Goal: Task Accomplishment & Management: Manage account settings

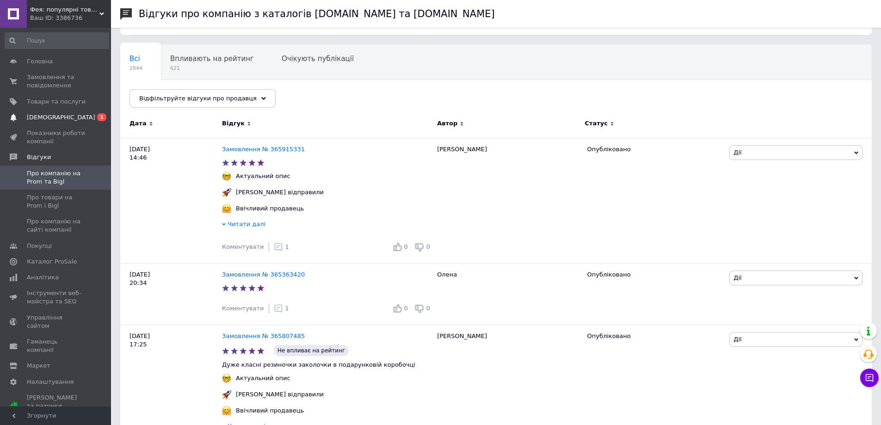
scroll to position [62, 0]
click at [57, 119] on span "[DEMOGRAPHIC_DATA]" at bounding box center [61, 117] width 68 height 8
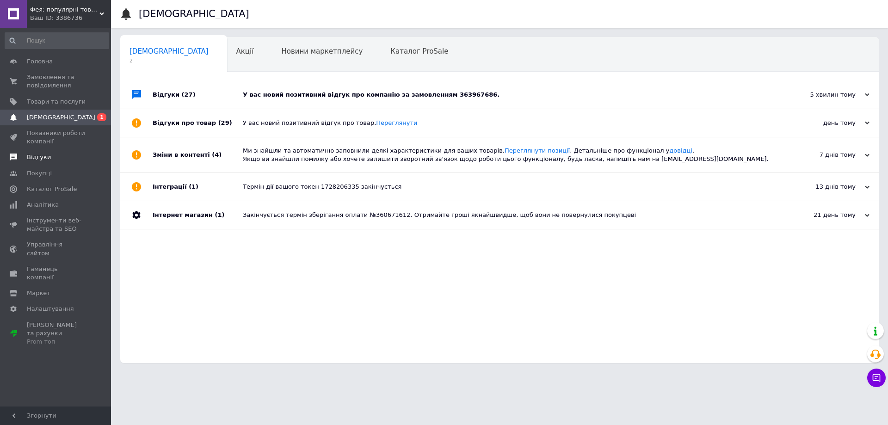
click at [37, 156] on span "Відгуки" at bounding box center [39, 157] width 24 height 8
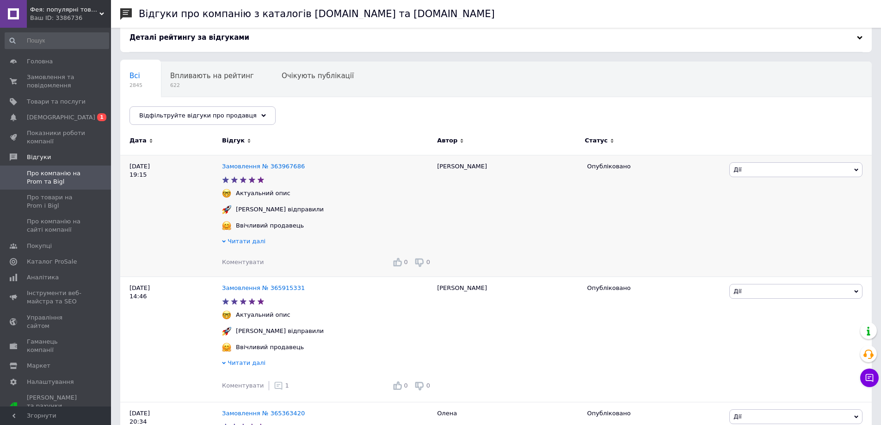
scroll to position [62, 0]
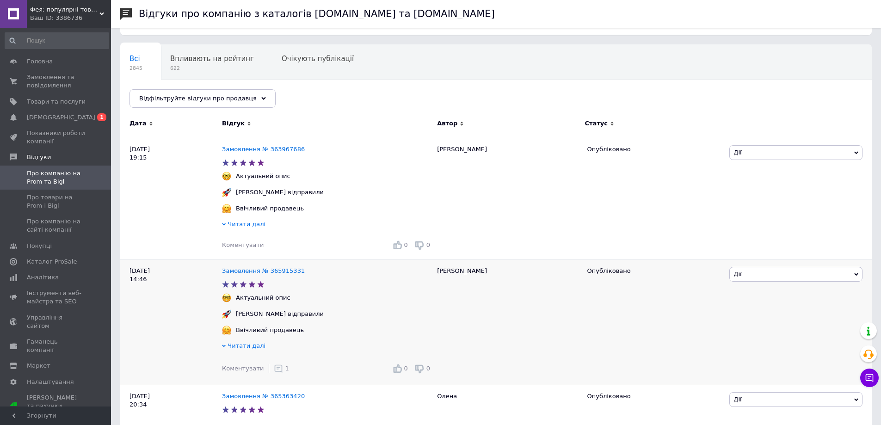
click at [275, 371] on icon at bounding box center [278, 368] width 9 height 9
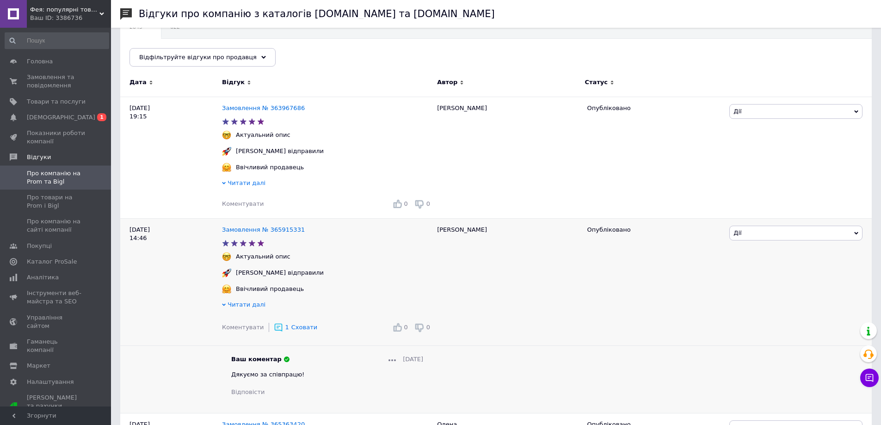
scroll to position [124, 0]
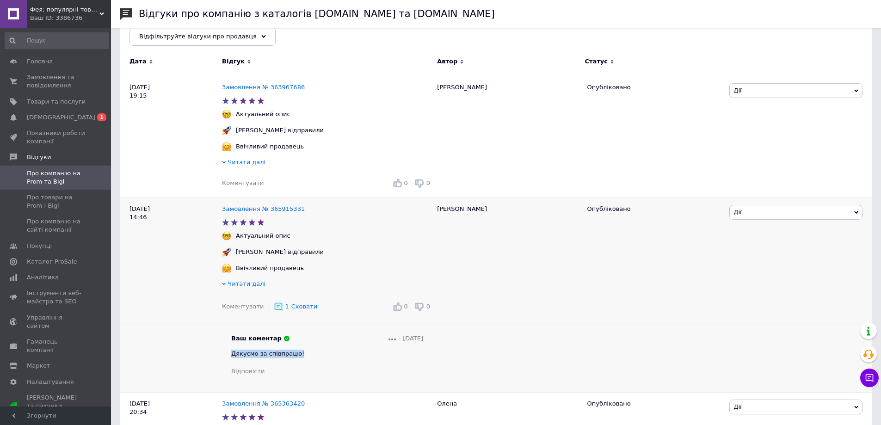
drag, startPoint x: 303, startPoint y: 360, endPoint x: 226, endPoint y: 359, distance: 76.4
click at [226, 359] on div "Ваш коментар 12.10.2025 Дякуємо за співпрацю! Відповісти" at bounding box center [327, 355] width 210 height 42
copy span "Дякуємо за співпрацю!"
click at [236, 186] on span "Коментувати" at bounding box center [243, 182] width 42 height 7
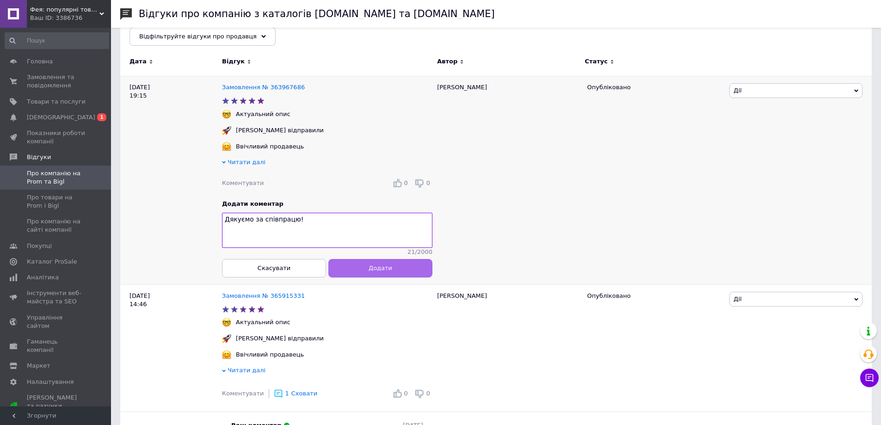
type textarea "Дякуємо за співпрацю!"
click at [382, 278] on button "Додати" at bounding box center [380, 268] width 104 height 19
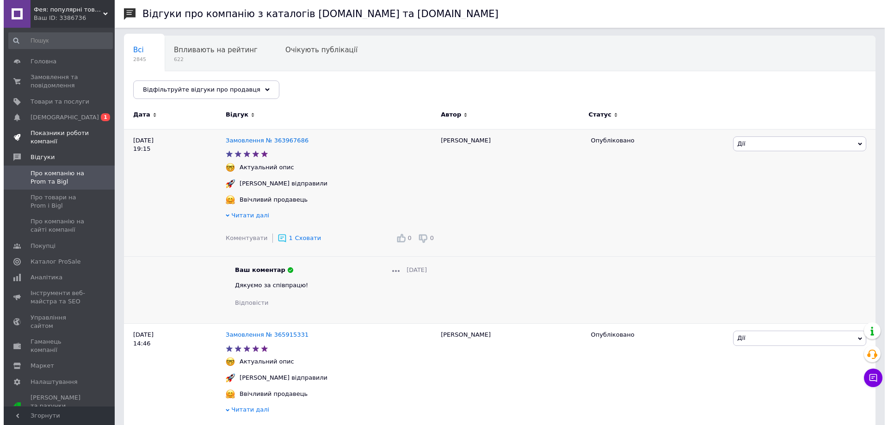
scroll to position [0, 0]
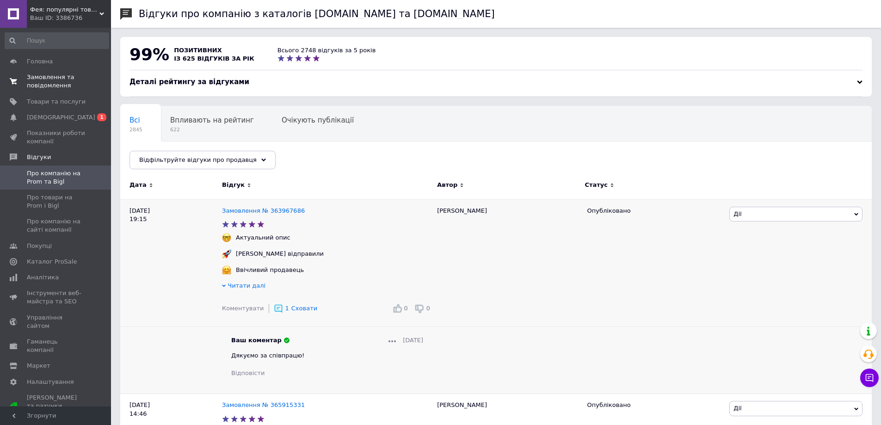
click at [60, 79] on span "Замовлення та повідомлення" at bounding box center [56, 81] width 59 height 17
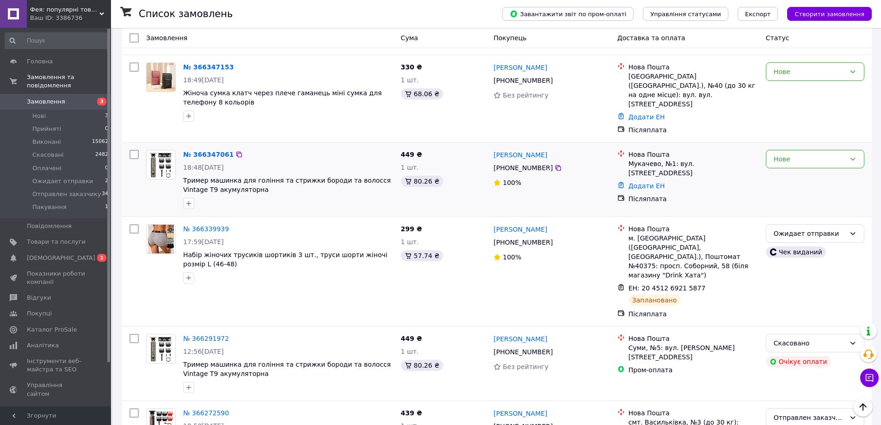
scroll to position [62, 0]
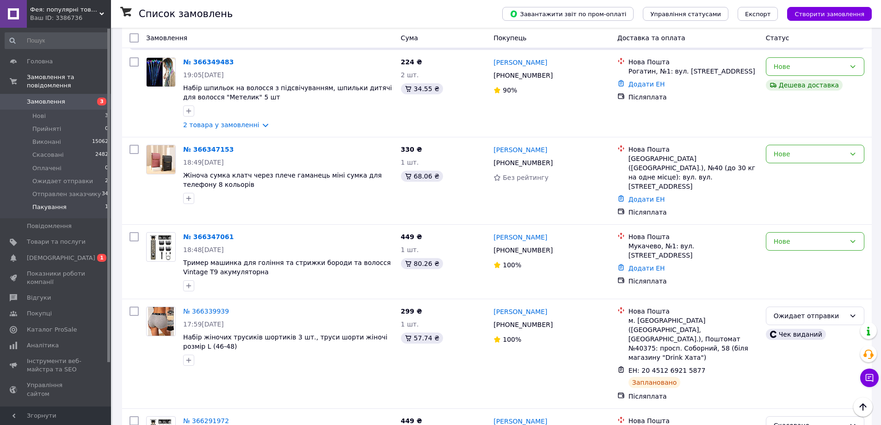
click at [43, 203] on span "Пакування" at bounding box center [49, 207] width 34 height 8
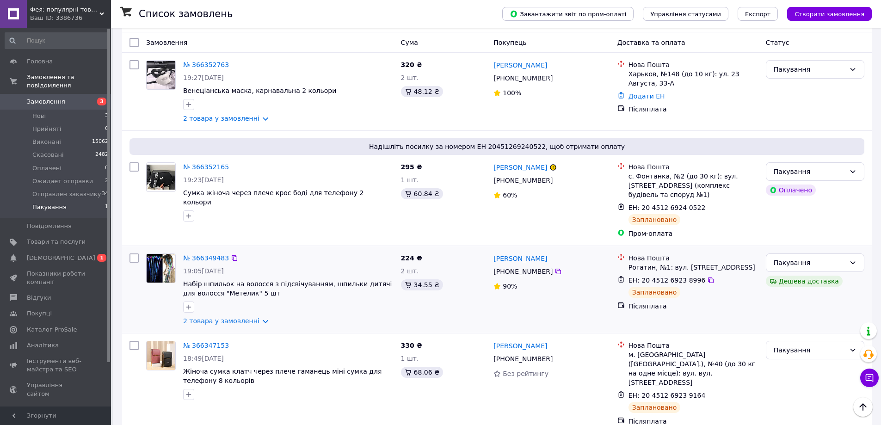
scroll to position [45, 0]
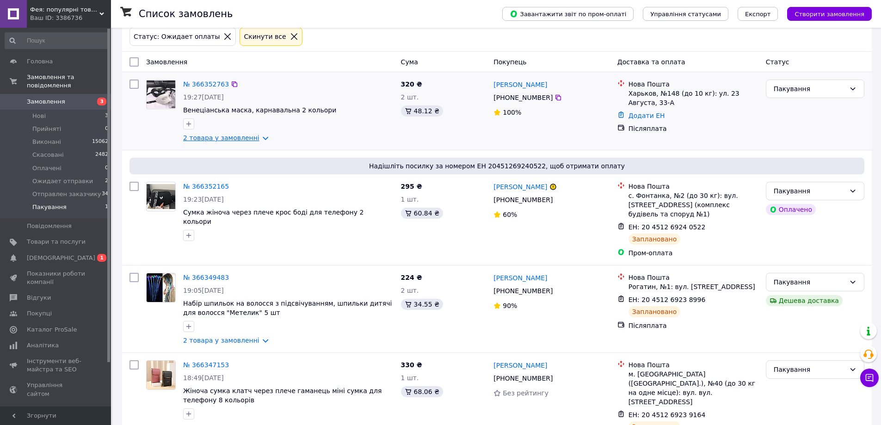
click at [257, 142] on link "2 товара у замовленні" at bounding box center [221, 137] width 76 height 7
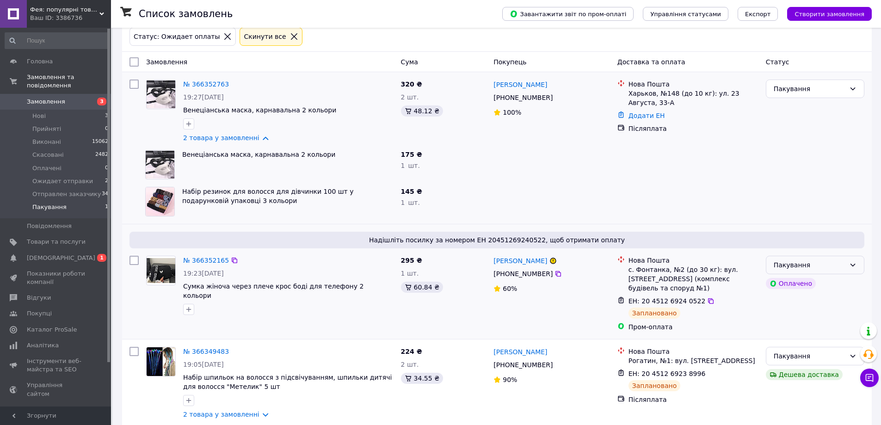
click at [807, 272] on div "Пакування" at bounding box center [815, 265] width 99 height 19
click at [815, 330] on li "Ожидает отправки" at bounding box center [816, 331] width 98 height 17
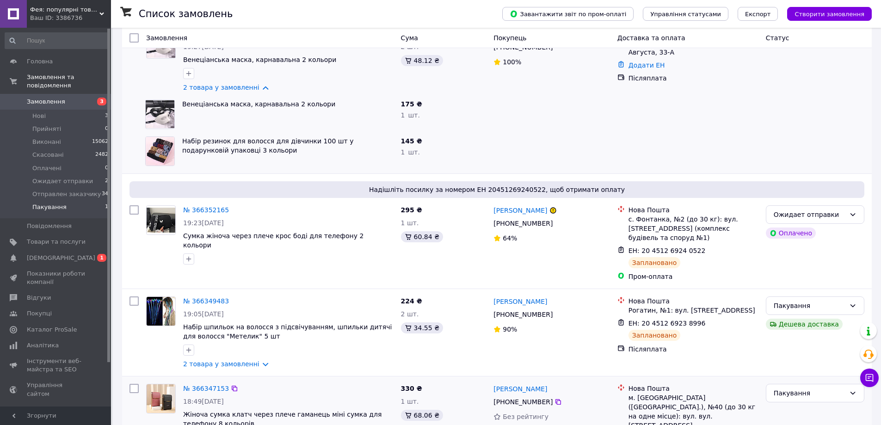
scroll to position [169, 0]
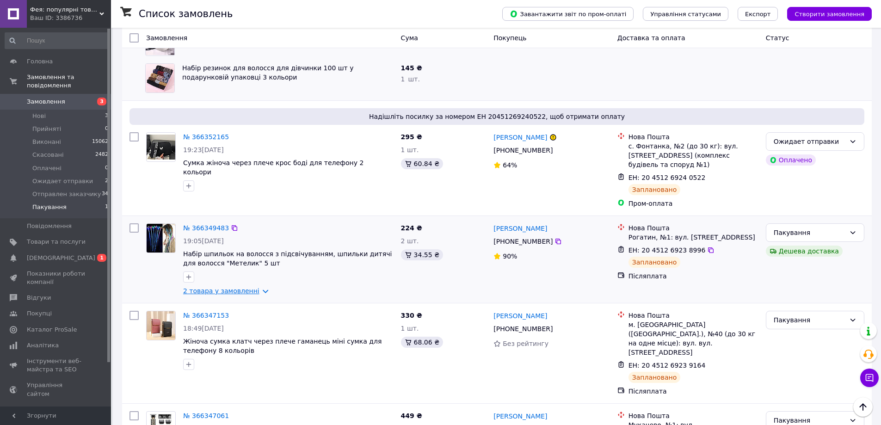
click at [256, 292] on link "2 товара у замовленні" at bounding box center [221, 290] width 76 height 7
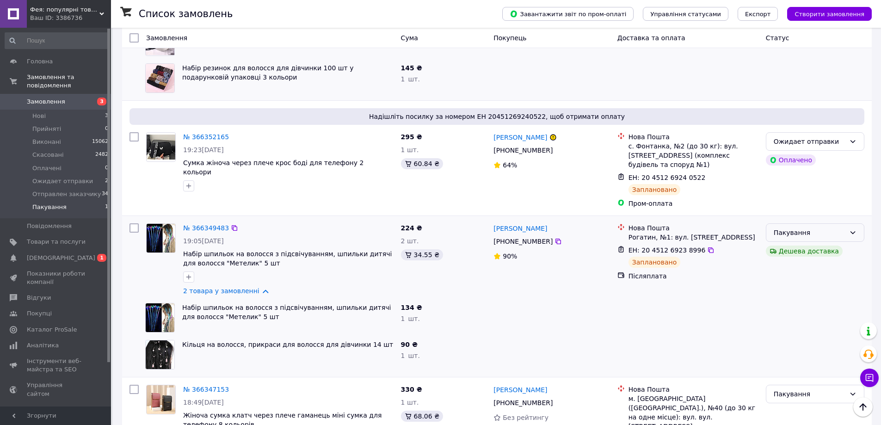
click at [829, 231] on div "Пакування" at bounding box center [810, 233] width 72 height 10
click at [802, 317] on li "Ожидает отправки" at bounding box center [816, 319] width 98 height 17
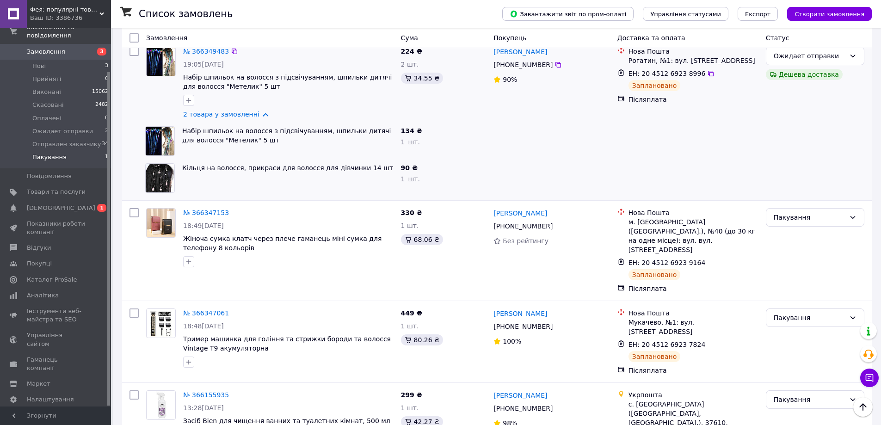
scroll to position [263, 0]
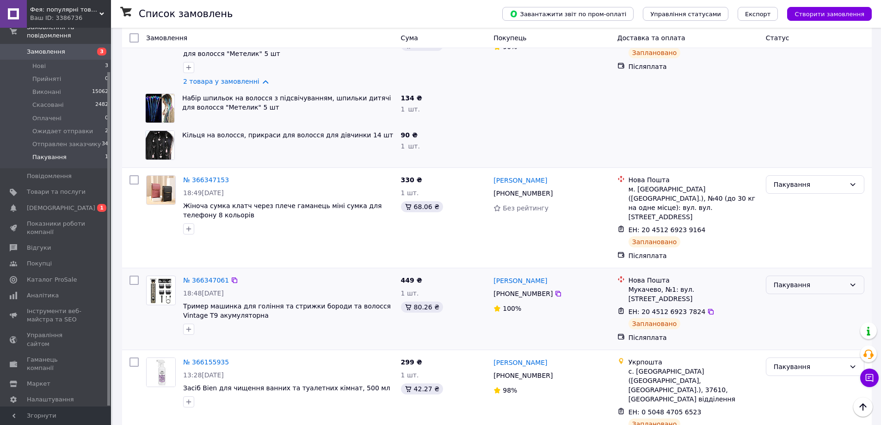
click at [795, 280] on div "Пакування" at bounding box center [810, 285] width 72 height 10
click at [792, 333] on li "Ожидает отправки" at bounding box center [816, 333] width 98 height 17
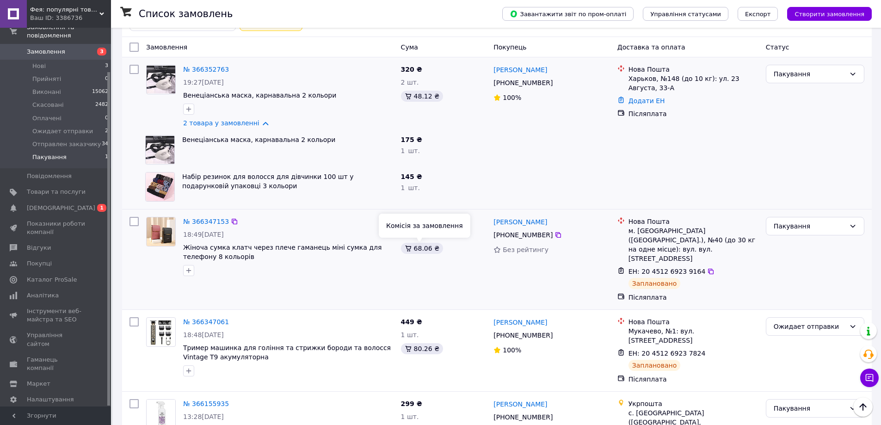
scroll to position [40, 0]
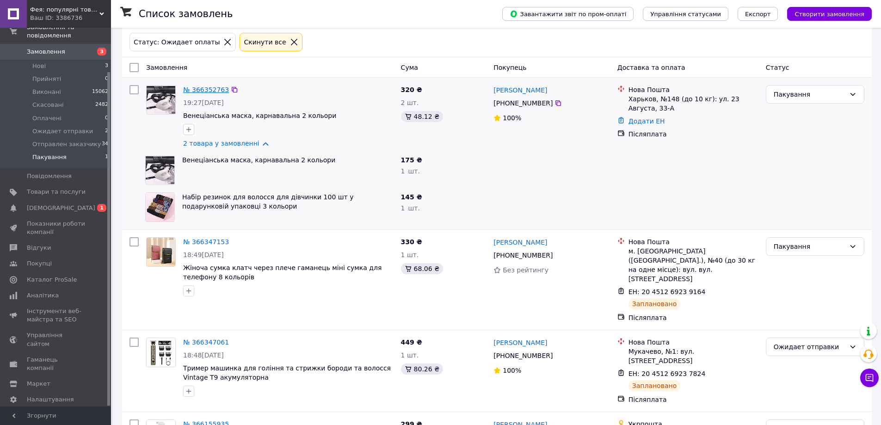
click at [210, 87] on link "№ 366352763" at bounding box center [206, 89] width 46 height 7
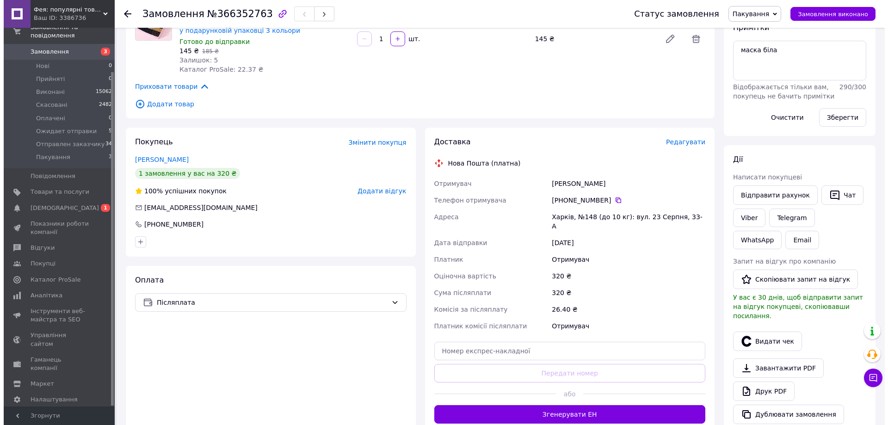
scroll to position [185, 0]
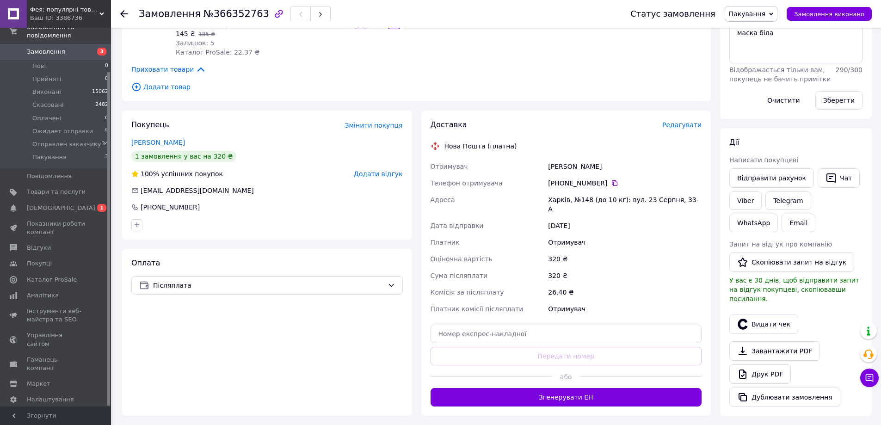
click at [686, 121] on span "Редагувати" at bounding box center [681, 124] width 39 height 7
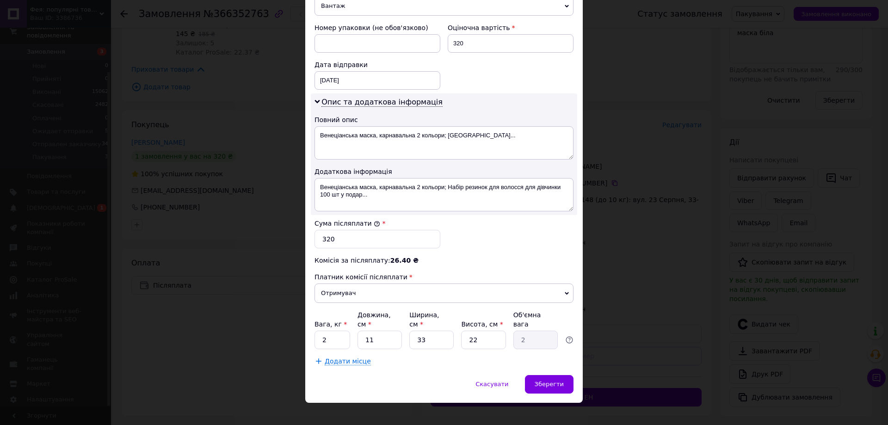
scroll to position [384, 0]
drag, startPoint x: 345, startPoint y: 328, endPoint x: 296, endPoint y: 328, distance: 48.6
click at [296, 328] on div "× Редагування доставки Спосіб доставки Нова Пошта (платна) Платник Отримувач Ві…" at bounding box center [444, 212] width 888 height 425
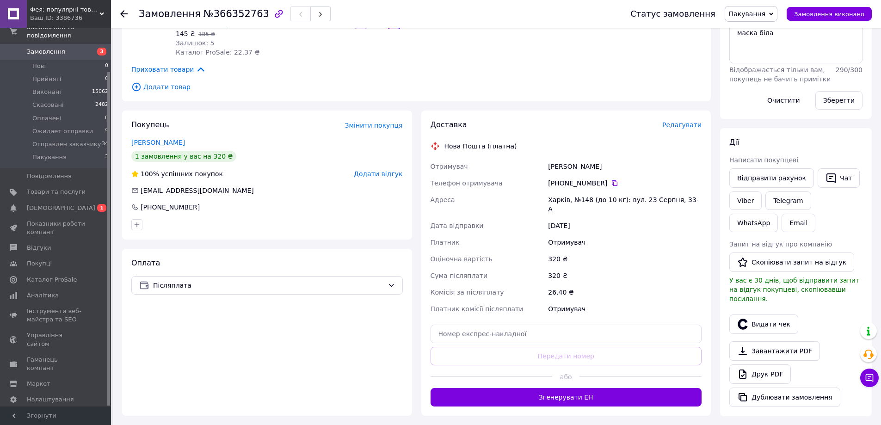
click at [686, 121] on span "Редагувати" at bounding box center [681, 124] width 39 height 7
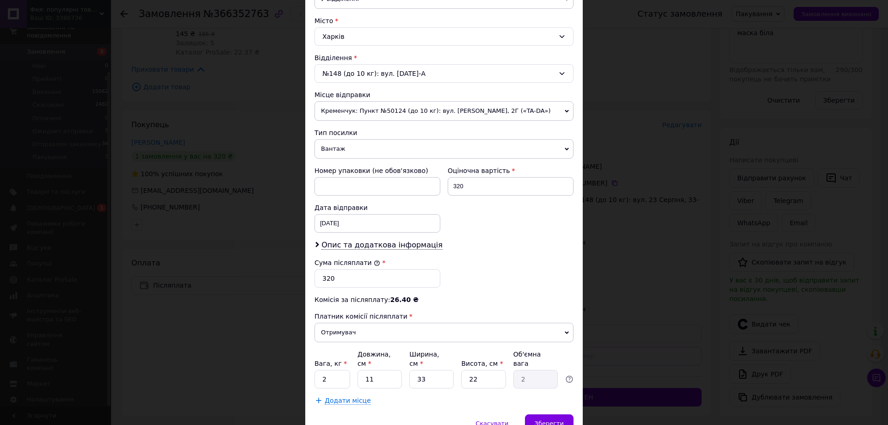
scroll to position [247, 0]
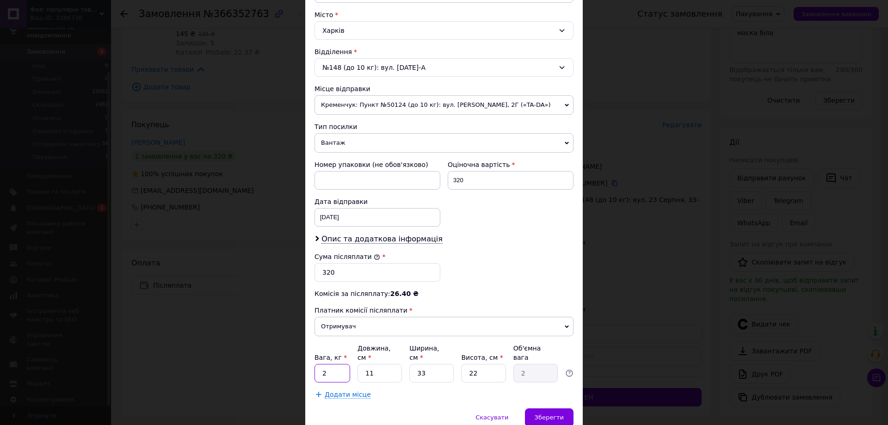
drag, startPoint x: 334, startPoint y: 360, endPoint x: 319, endPoint y: 362, distance: 14.9
click at [319, 364] on input "2" at bounding box center [333, 373] width 36 height 19
type input "0.5"
drag, startPoint x: 375, startPoint y: 365, endPoint x: 364, endPoint y: 365, distance: 11.1
click at [364, 365] on input "11" at bounding box center [380, 373] width 44 height 19
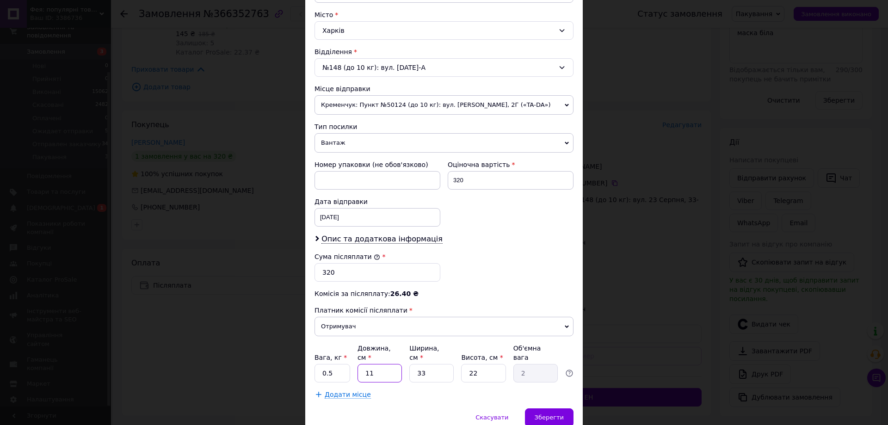
click at [381, 364] on input "11" at bounding box center [380, 373] width 44 height 19
type input "1"
type input "0.18"
type input "14"
type input "2.54"
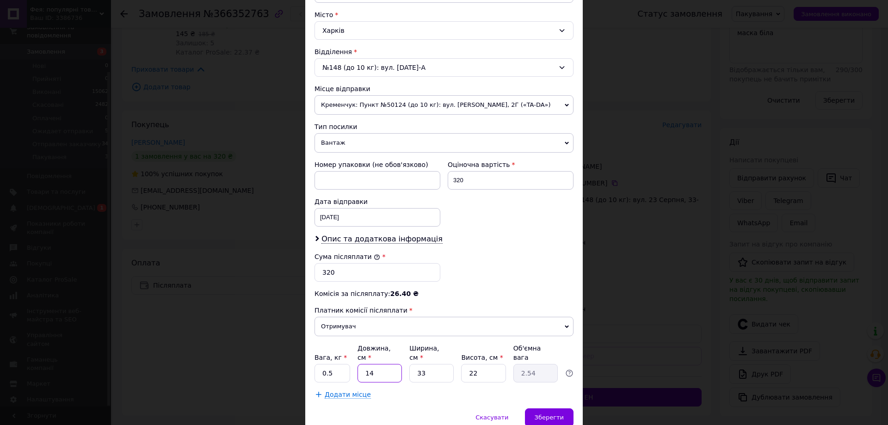
type input "14"
drag, startPoint x: 431, startPoint y: 362, endPoint x: 406, endPoint y: 360, distance: 25.5
click at [406, 360] on div "Вага, кг * 0.5 Довжина, см * 14 Ширина, см * 33 Висота, см * 22 Об'ємна вага 2.…" at bounding box center [444, 363] width 259 height 39
type input "1"
type input "0.1"
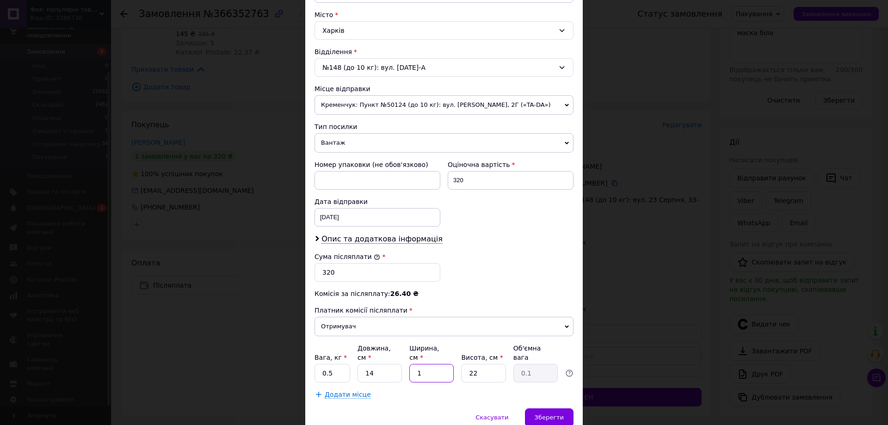
type input "12"
type input "0.92"
type input "12"
drag, startPoint x: 472, startPoint y: 365, endPoint x: 461, endPoint y: 364, distance: 11.2
click at [461, 364] on input "22" at bounding box center [483, 373] width 44 height 19
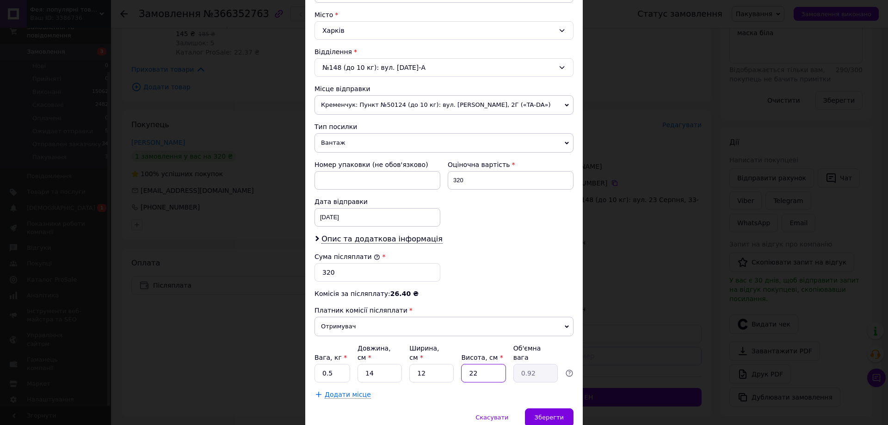
type input "1"
type input "0.1"
type input "10"
type input "0.42"
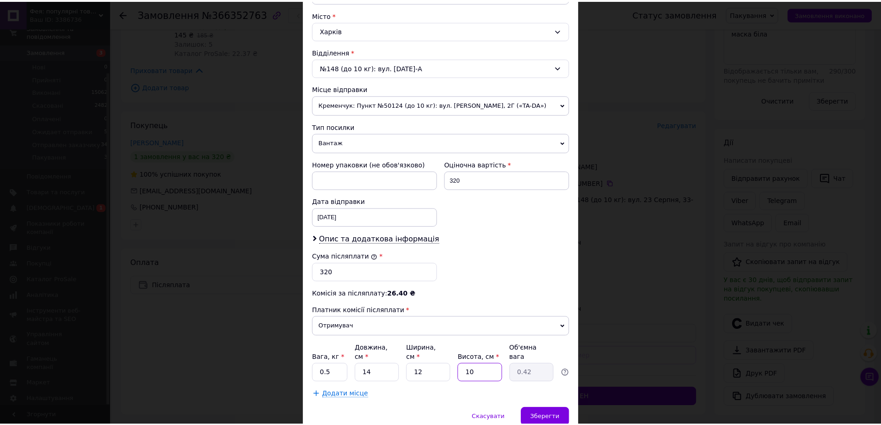
scroll to position [281, 0]
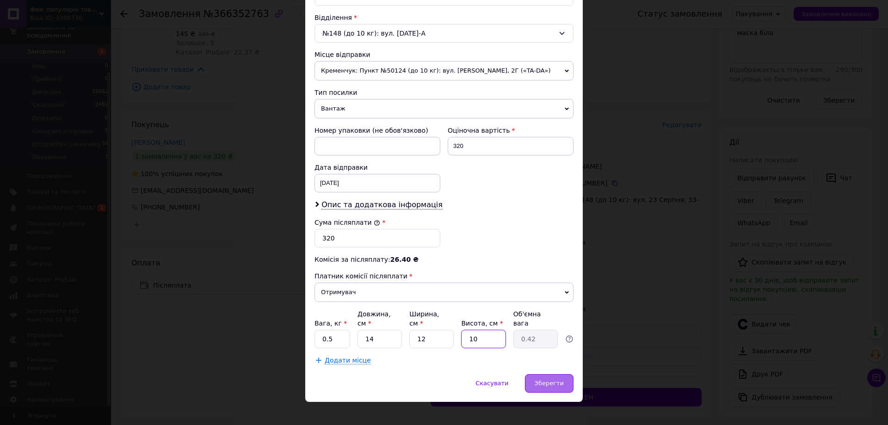
type input "10"
click at [551, 380] on span "Зберегти" at bounding box center [549, 383] width 29 height 7
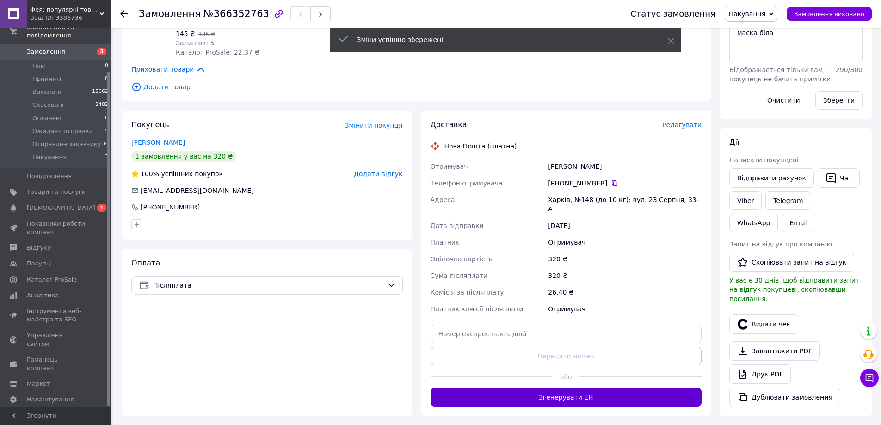
click at [577, 388] on button "Згенерувати ЕН" at bounding box center [567, 397] width 272 height 19
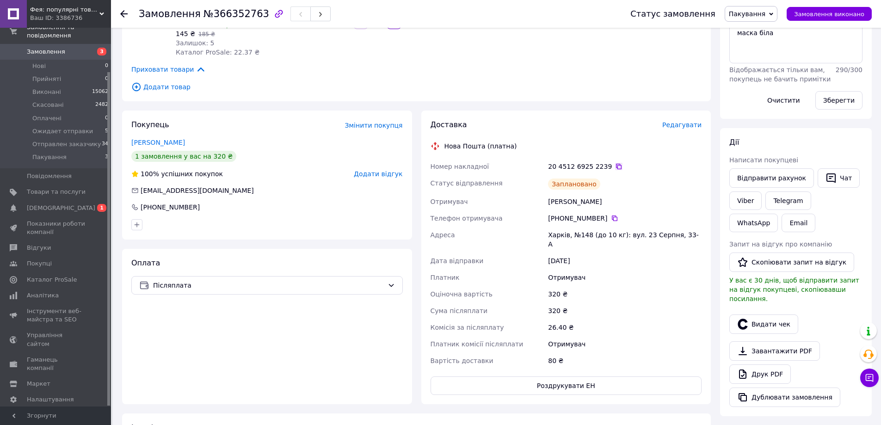
click at [615, 163] on icon at bounding box center [618, 166] width 7 height 7
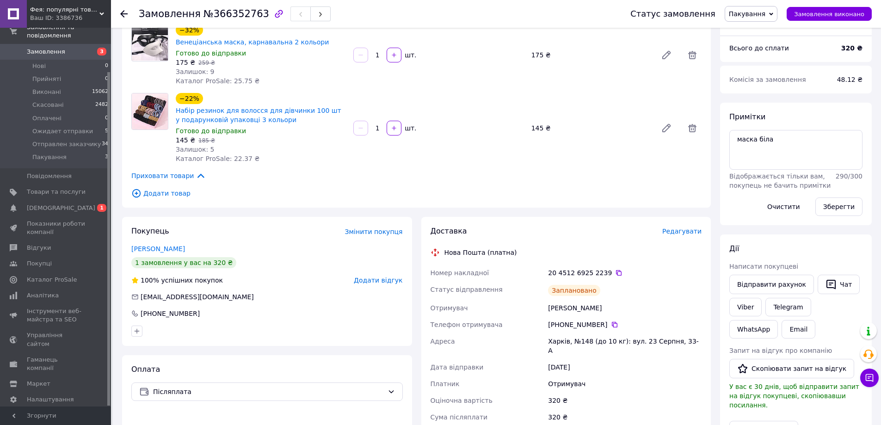
scroll to position [185, 0]
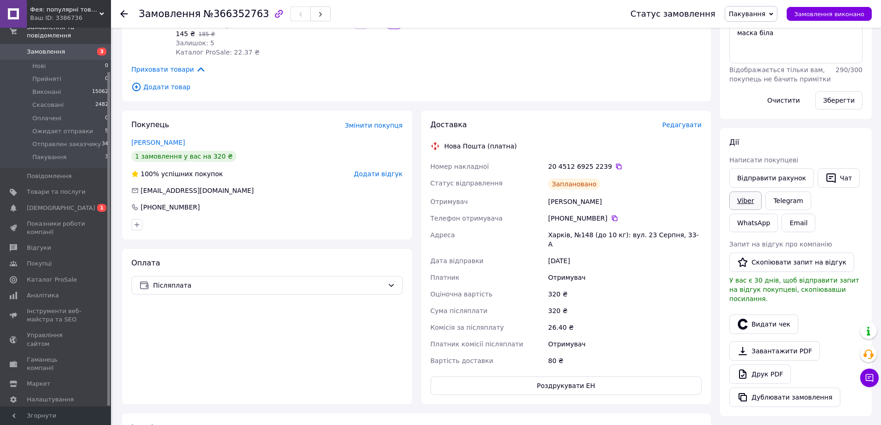
click at [742, 196] on link "Viber" at bounding box center [746, 201] width 32 height 19
click at [766, 16] on span "Пакування" at bounding box center [747, 13] width 37 height 7
click at [758, 89] on li "Ожидает отправки" at bounding box center [764, 88] width 78 height 14
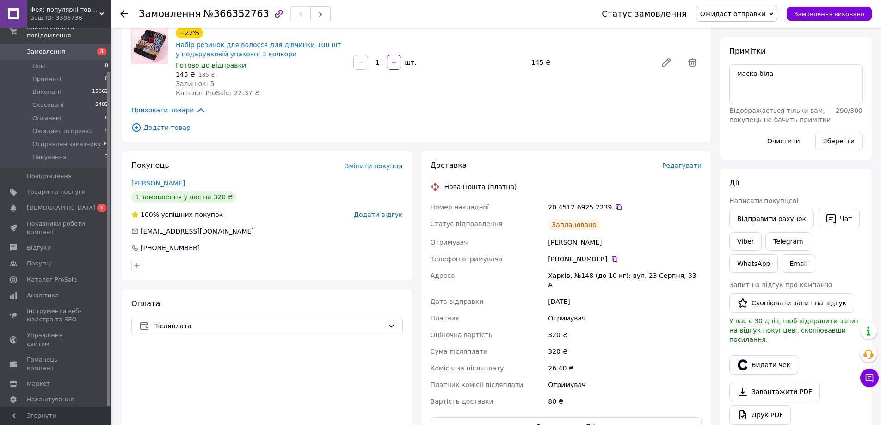
scroll to position [124, 0]
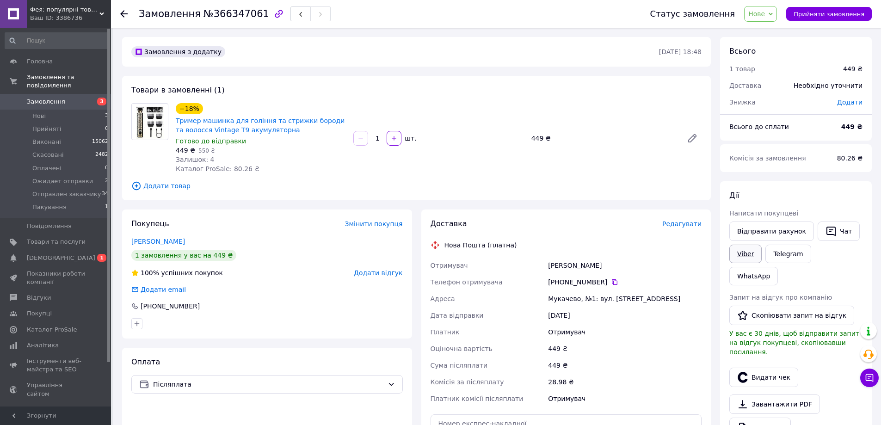
click at [745, 257] on link "Viber" at bounding box center [746, 254] width 32 height 19
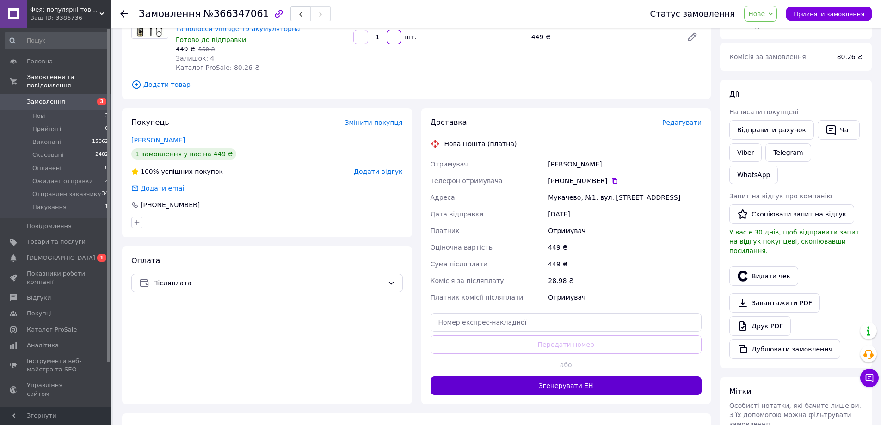
scroll to position [124, 0]
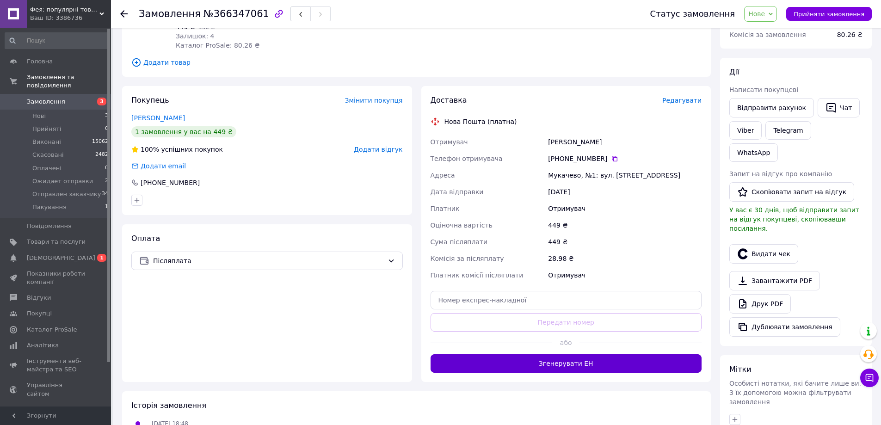
click at [558, 366] on button "Згенерувати ЕН" at bounding box center [567, 363] width 272 height 19
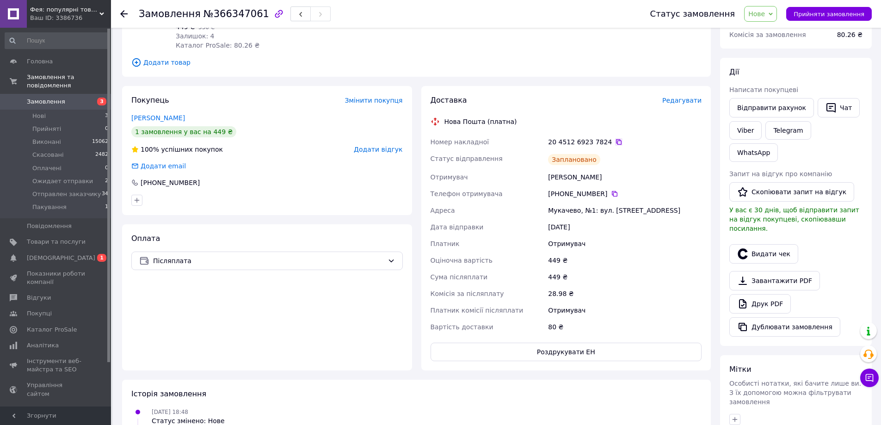
click at [615, 142] on icon at bounding box center [618, 141] width 7 height 7
click at [777, 14] on span "Нове" at bounding box center [760, 14] width 33 height 16
click at [777, 101] on li "Пакування" at bounding box center [784, 106] width 78 height 14
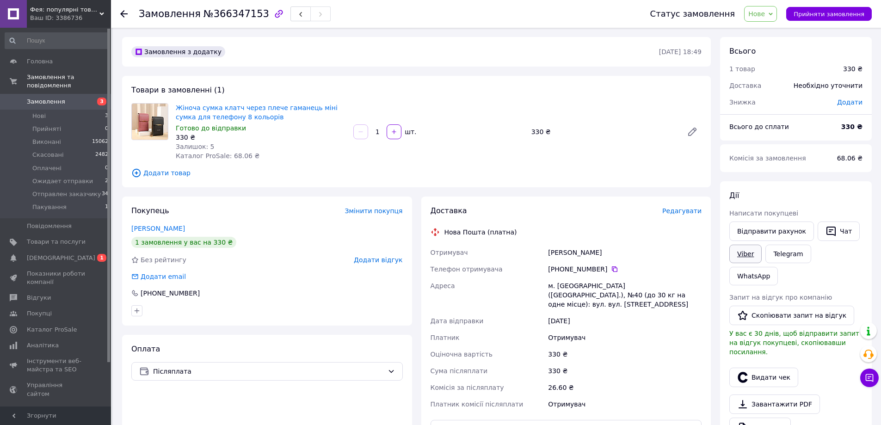
click at [740, 255] on link "Viber" at bounding box center [746, 254] width 32 height 19
drag, startPoint x: 176, startPoint y: 101, endPoint x: 218, endPoint y: 116, distance: 44.5
click at [218, 116] on div "Жіноча сумка клатч через плече гаманець міні сумка для телефону 8 кольорів Гото…" at bounding box center [261, 131] width 178 height 61
copy link "Жіноча сумка клатч через плече гаманець міні сумка для телефону"
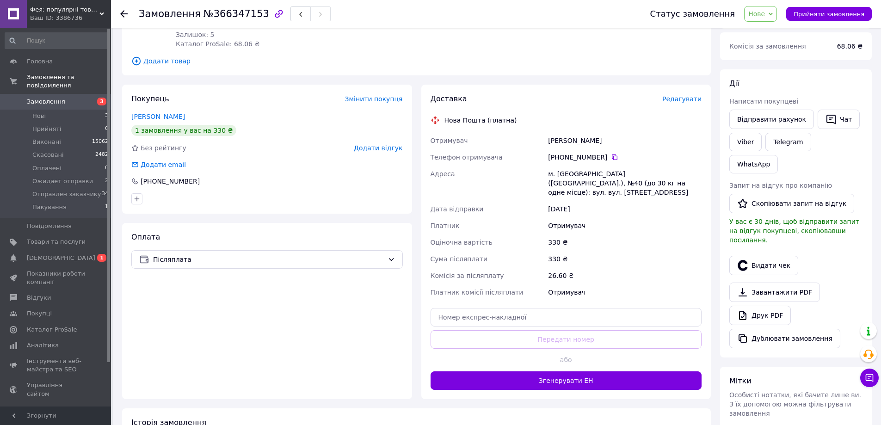
scroll to position [124, 0]
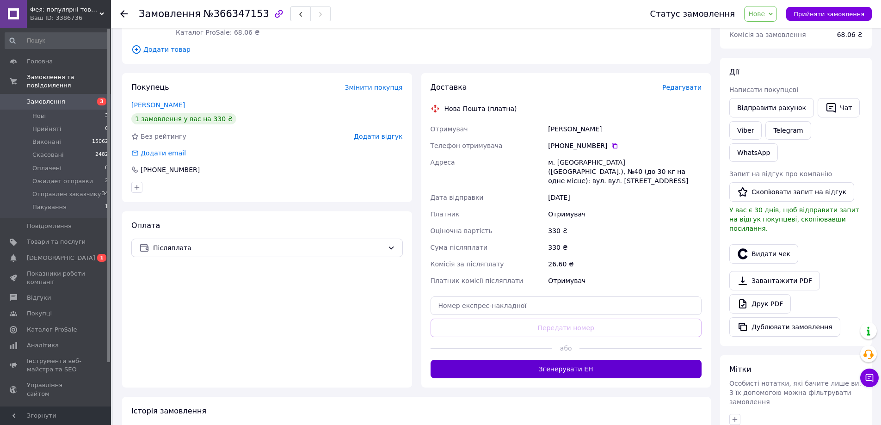
click at [579, 360] on button "Згенерувати ЕН" at bounding box center [567, 369] width 272 height 19
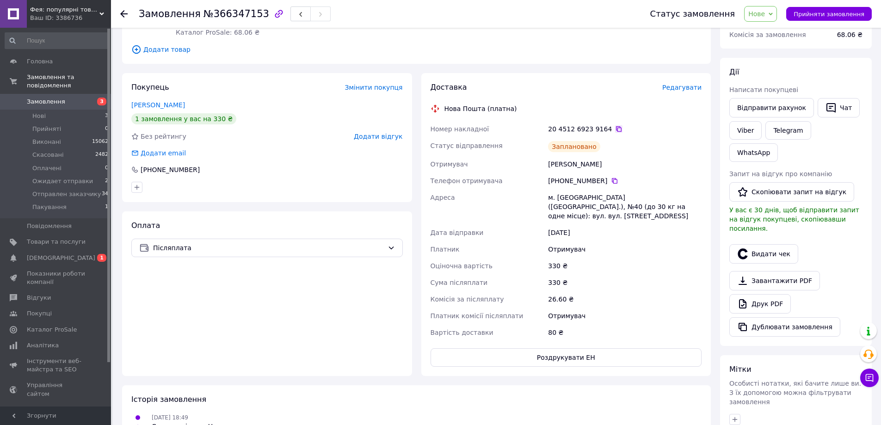
click at [616, 127] on icon at bounding box center [619, 129] width 6 height 6
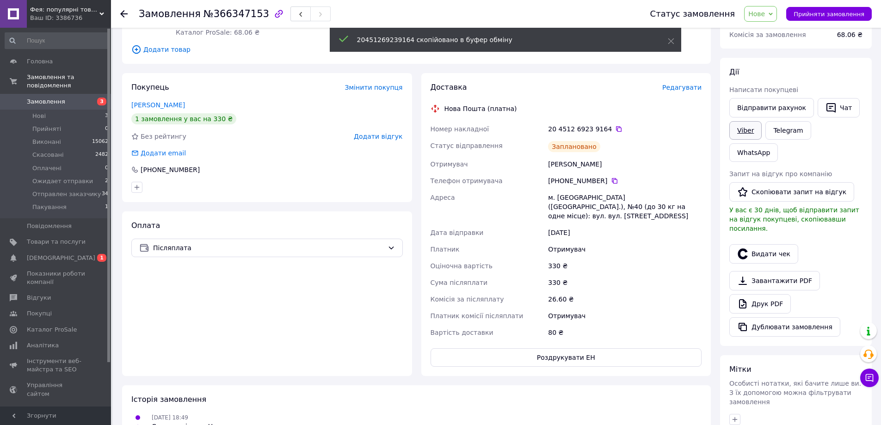
click at [740, 132] on link "Viber" at bounding box center [746, 130] width 32 height 19
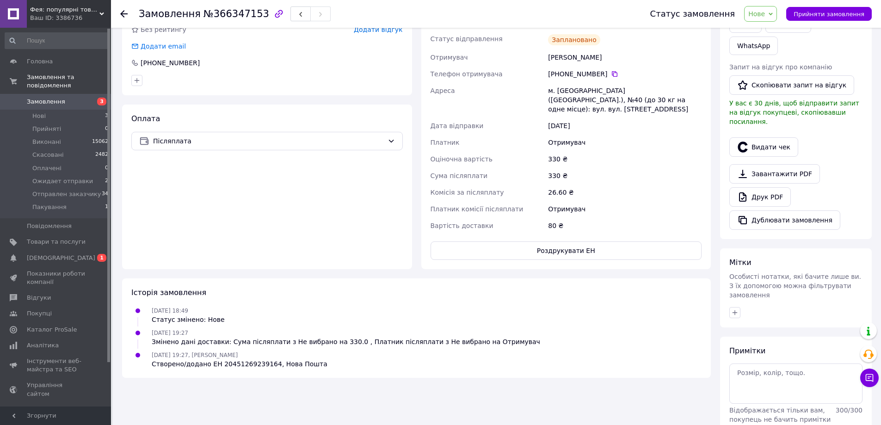
scroll to position [233, 0]
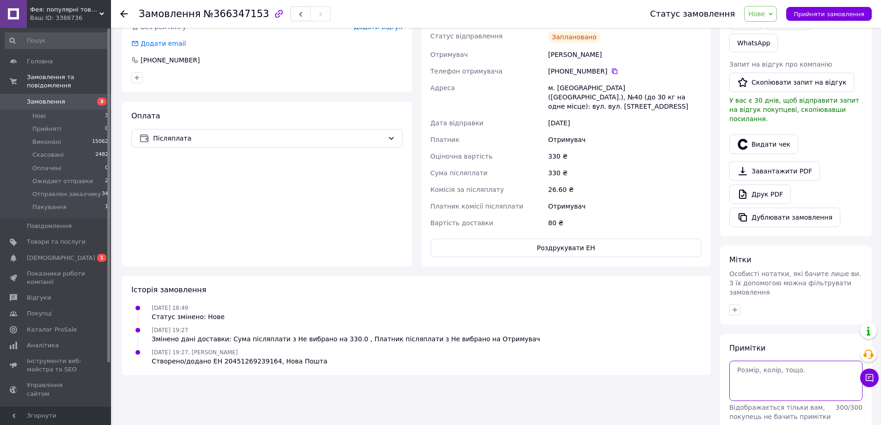
click at [756, 361] on textarea at bounding box center [796, 381] width 133 height 40
type textarea "мята"
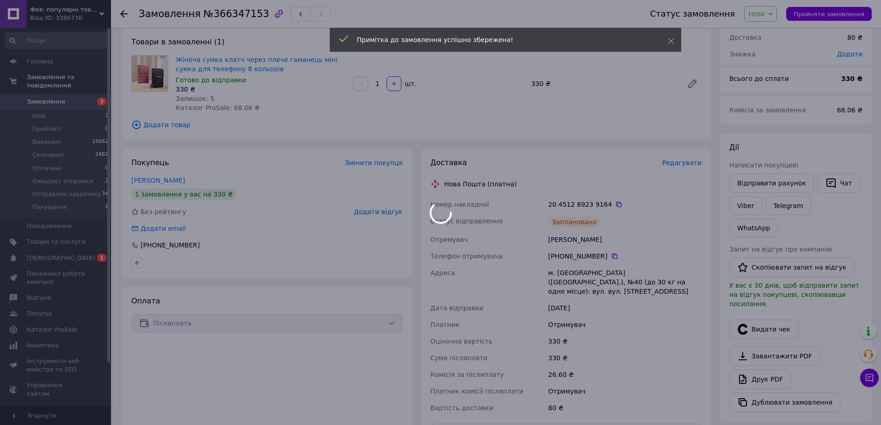
scroll to position [0, 0]
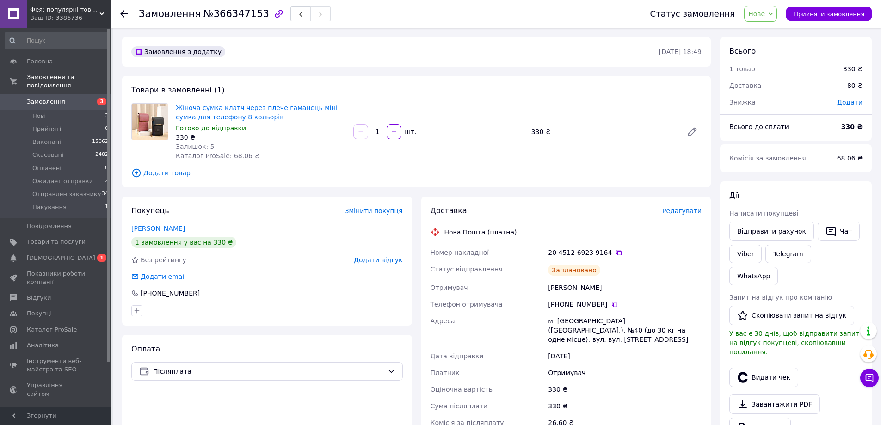
click at [765, 10] on span "Нове" at bounding box center [757, 13] width 17 height 7
click at [773, 105] on li "Пакування" at bounding box center [784, 106] width 78 height 14
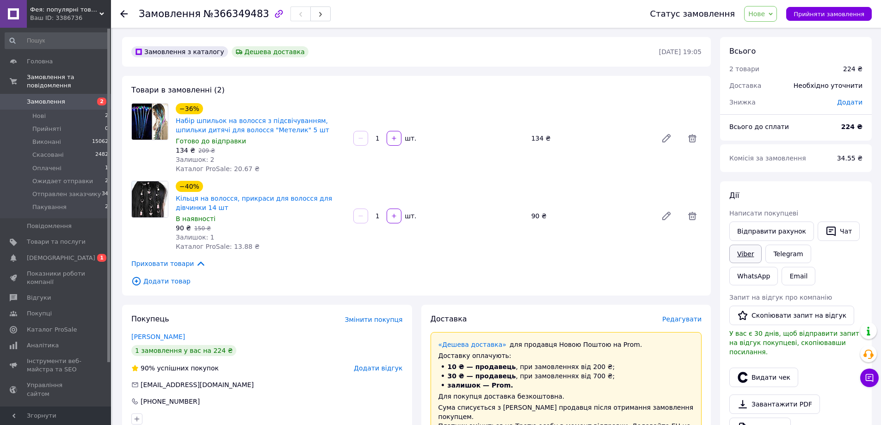
click at [748, 251] on link "Viber" at bounding box center [746, 254] width 32 height 19
click at [736, 252] on link "Viber" at bounding box center [746, 254] width 32 height 19
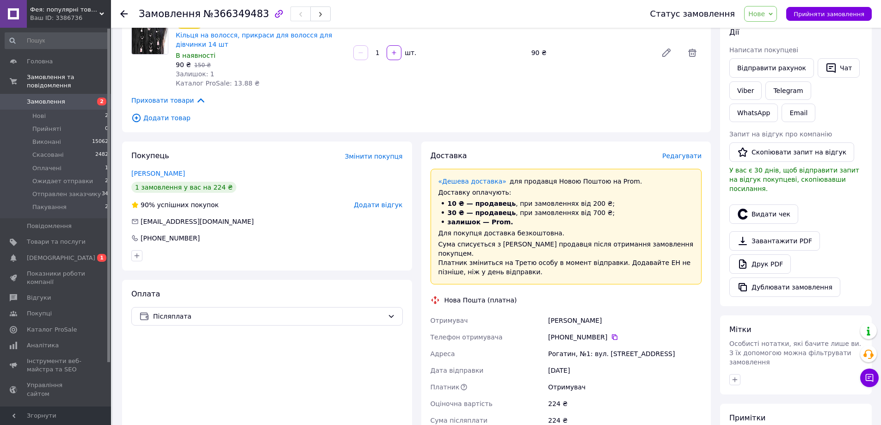
scroll to position [124, 0]
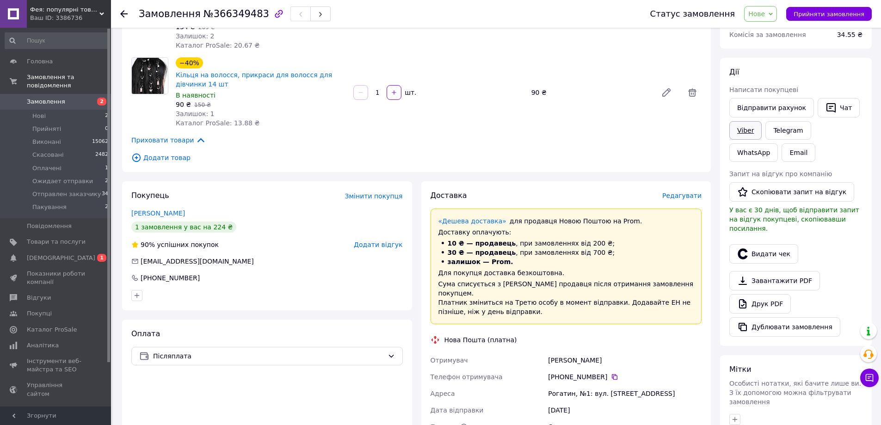
click at [749, 131] on link "Viber" at bounding box center [746, 130] width 32 height 19
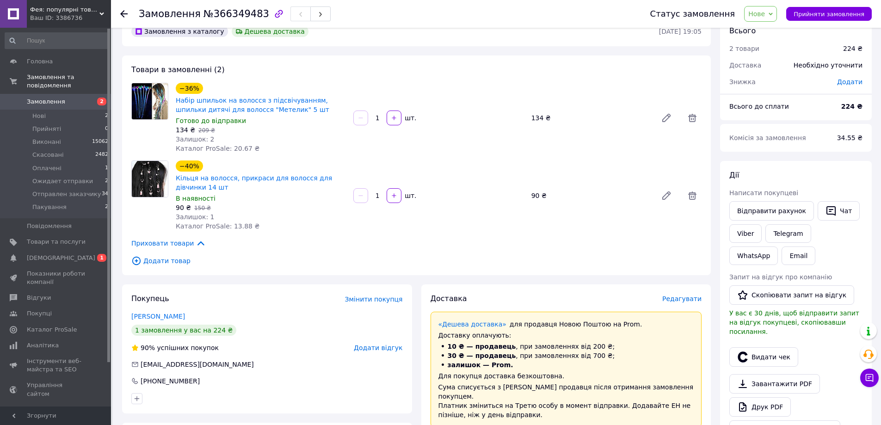
scroll to position [0, 0]
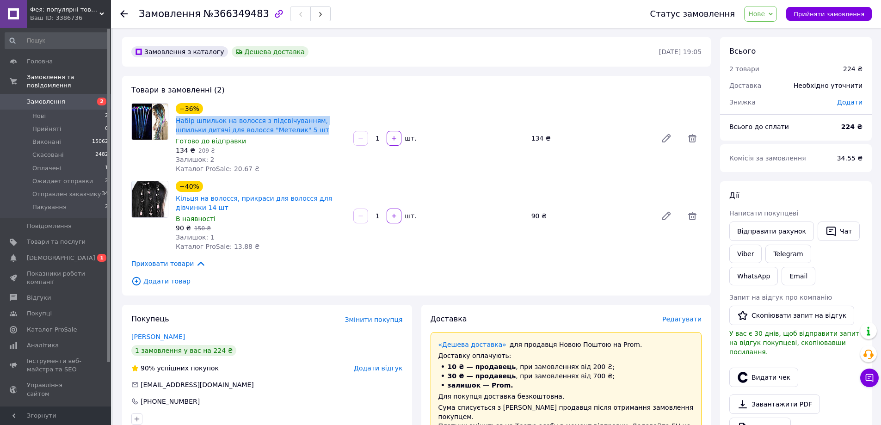
drag, startPoint x: 173, startPoint y: 116, endPoint x: 291, endPoint y: 127, distance: 118.5
click at [291, 127] on div "−36% Набір шпильок на волосся з підсвічуванням, шпильки дитячі для волосся "Мет…" at bounding box center [261, 138] width 178 height 74
copy link "Набір шпильок на волосся з підсвічуванням, шпильки дитячі для волосся "Метелик"…"
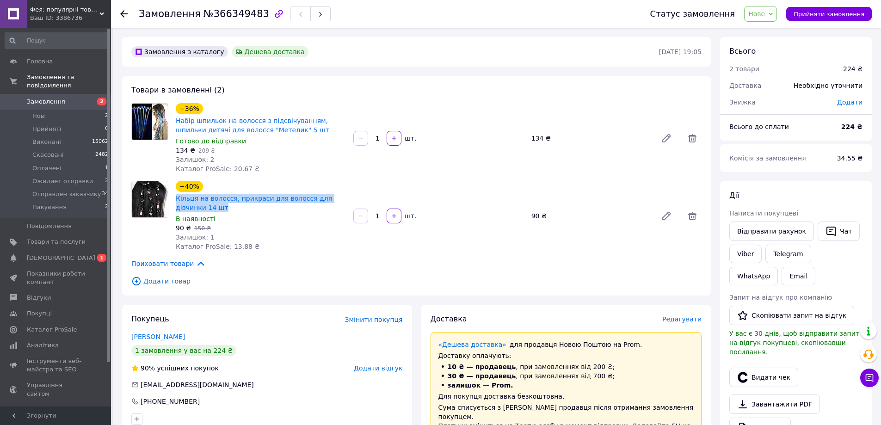
drag, startPoint x: 194, startPoint y: 204, endPoint x: 175, endPoint y: 201, distance: 19.7
click at [175, 201] on div "Кільця на волосся, прикраси для волосся для дівчинки 14 шт" at bounding box center [261, 203] width 172 height 20
copy link "Кільця на волосся, прикраси для волосся для дівчинки 14 шт"
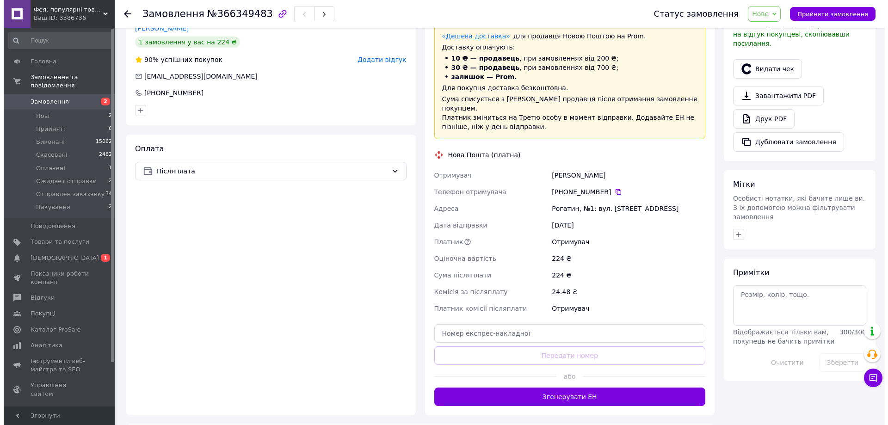
scroll to position [247, 0]
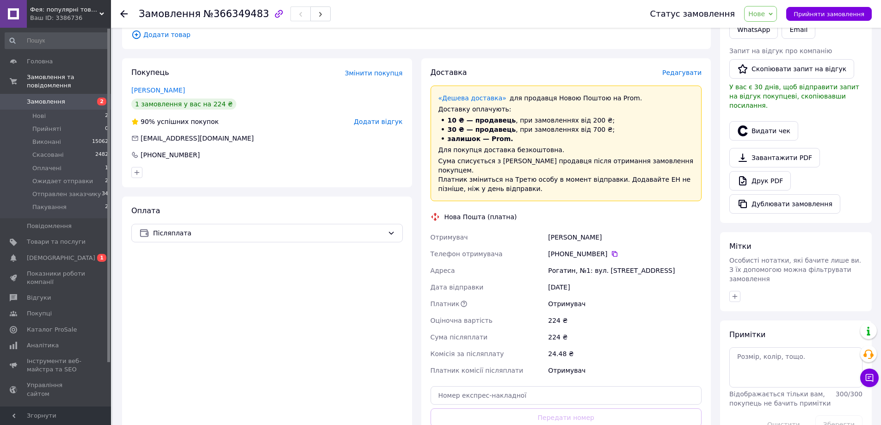
click at [689, 69] on span "Редагувати" at bounding box center [681, 72] width 39 height 7
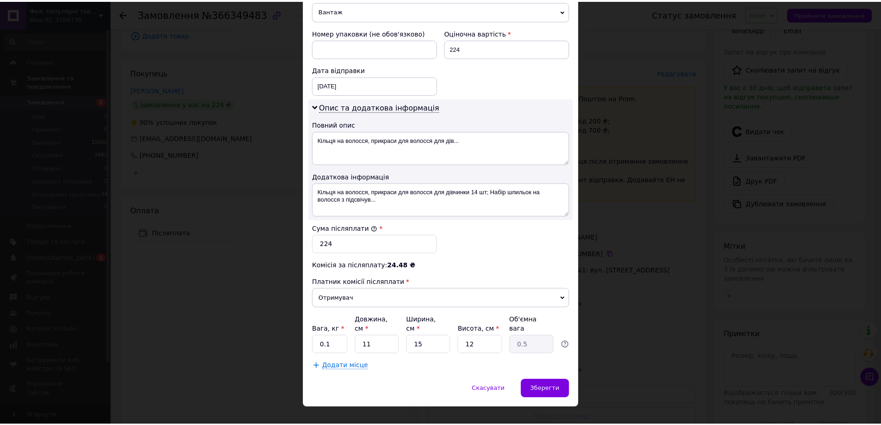
scroll to position [384, 0]
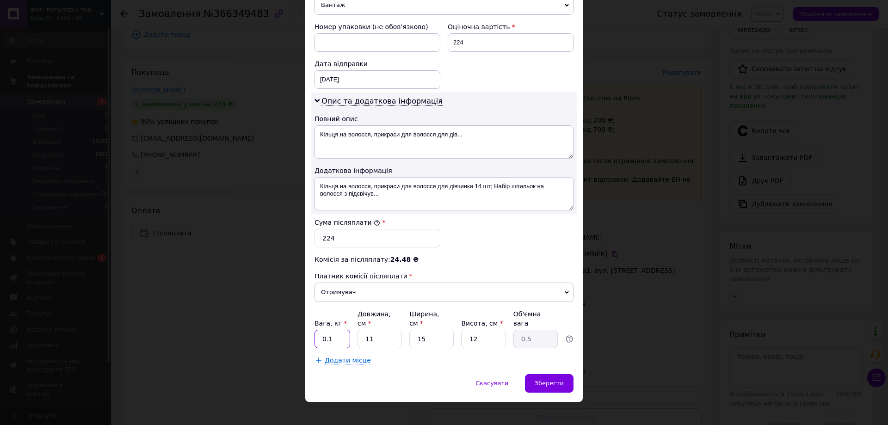
click at [333, 330] on input "0.1" at bounding box center [333, 339] width 36 height 19
type input "0.200"
drag, startPoint x: 366, startPoint y: 330, endPoint x: 375, endPoint y: 330, distance: 9.3
click at [375, 330] on input "11" at bounding box center [380, 339] width 44 height 19
click at [376, 332] on input "11" at bounding box center [380, 339] width 44 height 19
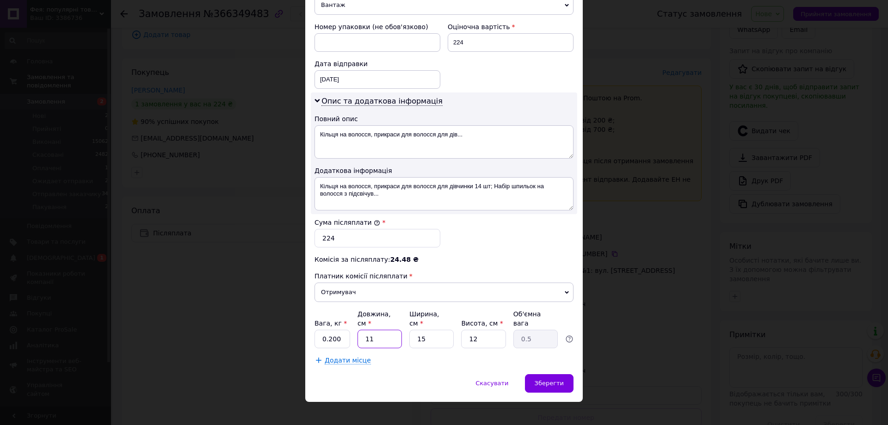
drag, startPoint x: 366, startPoint y: 332, endPoint x: 361, endPoint y: 332, distance: 5.1
click at [361, 332] on input "11" at bounding box center [380, 339] width 44 height 19
drag, startPoint x: 378, startPoint y: 335, endPoint x: 353, endPoint y: 330, distance: 25.9
click at [353, 330] on div "Вага, кг * 0.200 Довжина, см * 11 Ширина, см * 15 Висота, см * 12 Об'ємна вага …" at bounding box center [444, 328] width 259 height 39
type input "1"
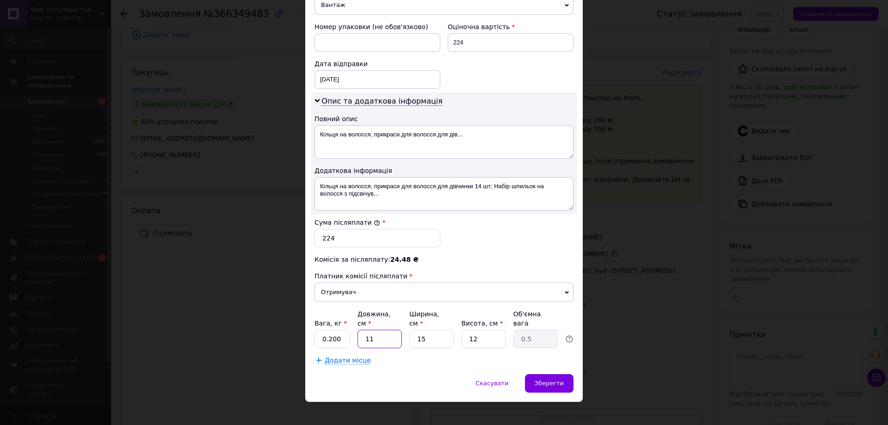
type input "0.1"
type input "15"
type input "0.68"
type input "15"
drag, startPoint x: 432, startPoint y: 324, endPoint x: 411, endPoint y: 327, distance: 21.0
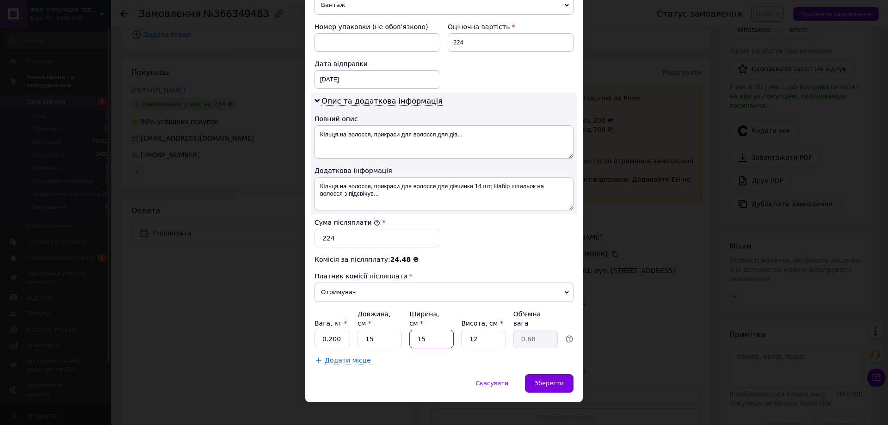
click at [411, 330] on input "15" at bounding box center [431, 339] width 44 height 19
type input "1"
type input "0.1"
type input "10"
type input "0.45"
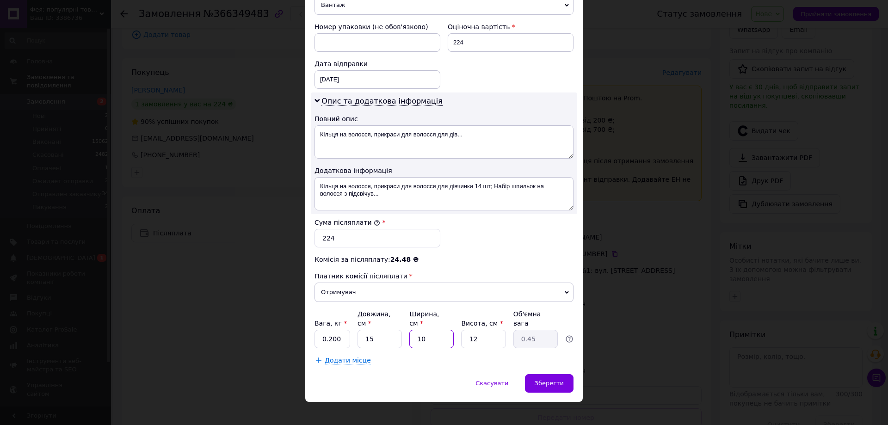
type input "10"
drag, startPoint x: 476, startPoint y: 328, endPoint x: 448, endPoint y: 328, distance: 27.3
click at [448, 328] on div "Вага, кг * 0.200 Довжина, см * 15 Ширина, см * 10 Висота, см * 12 Об'ємна вага …" at bounding box center [444, 328] width 259 height 39
type input "3"
type input "0.11"
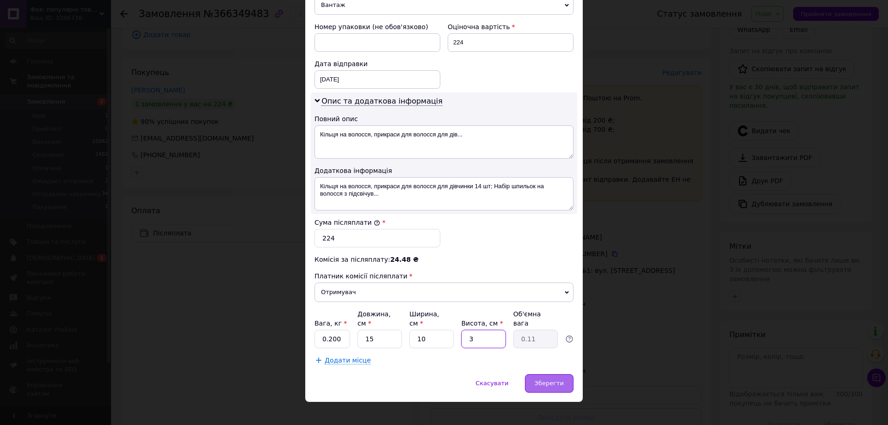
type input "3"
click at [558, 374] on div "Зберегти" at bounding box center [549, 383] width 49 height 19
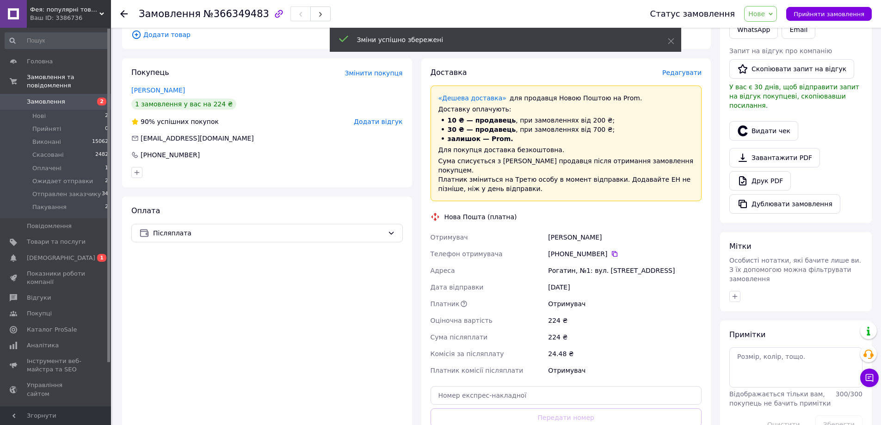
scroll to position [370, 0]
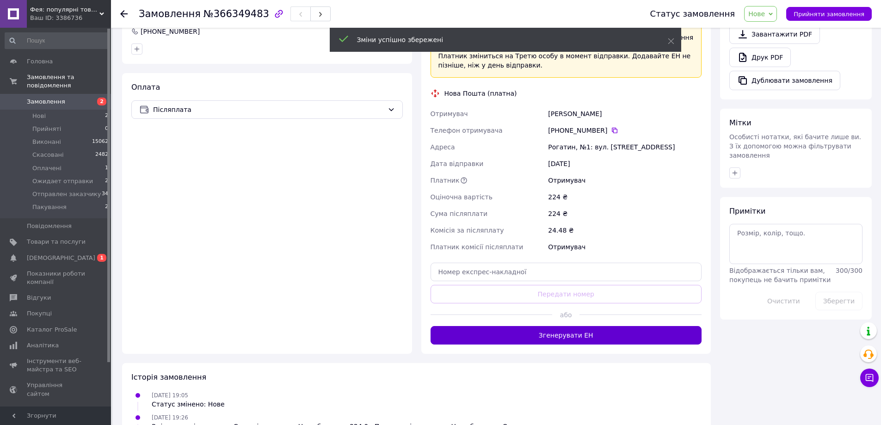
click at [586, 332] on button "Згенерувати ЕН" at bounding box center [567, 335] width 272 height 19
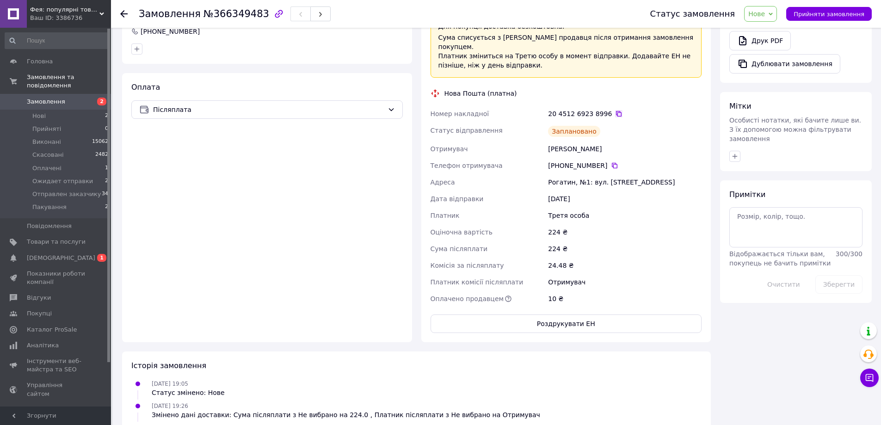
click at [615, 110] on icon at bounding box center [618, 113] width 7 height 7
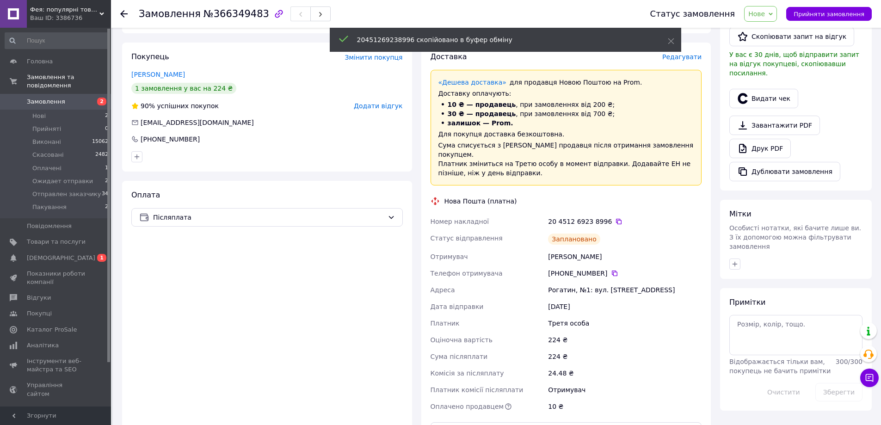
scroll to position [247, 0]
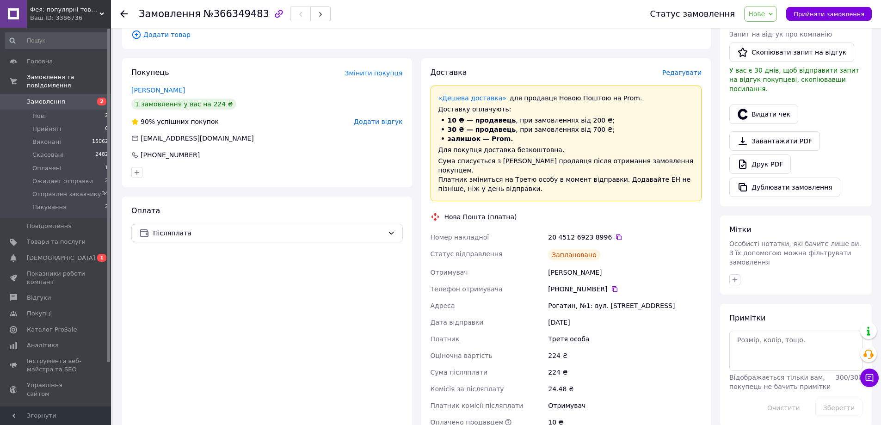
click at [764, 6] on span "Нове" at bounding box center [760, 14] width 33 height 16
click at [773, 103] on li "Пакування" at bounding box center [784, 106] width 78 height 14
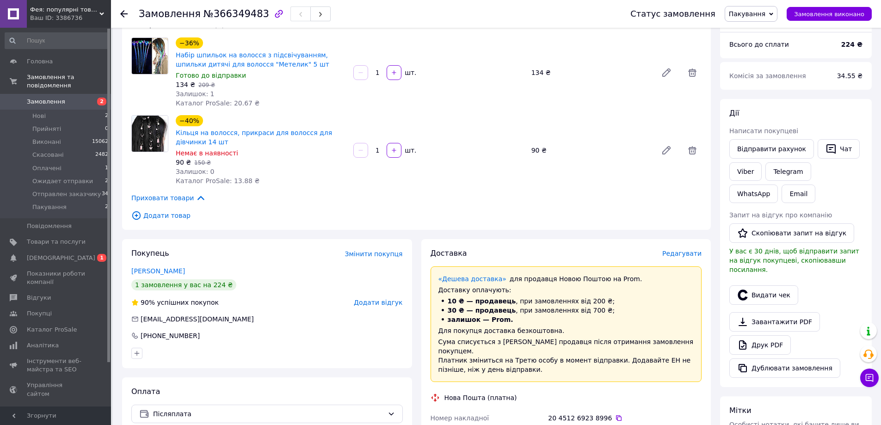
scroll to position [62, 0]
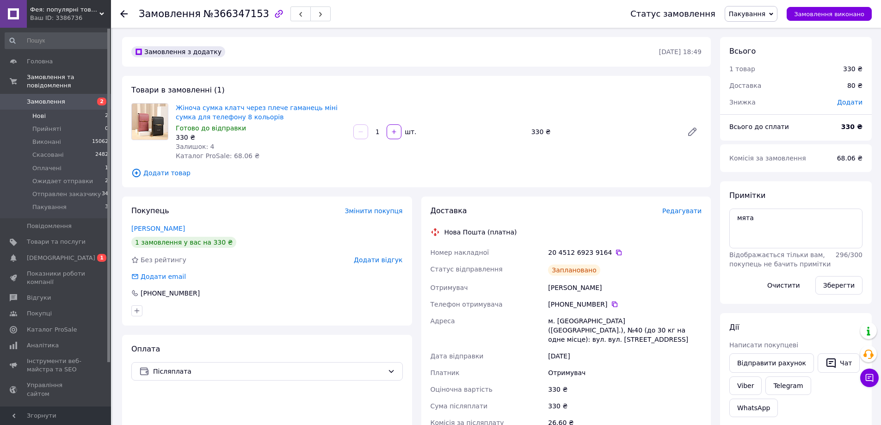
click at [42, 110] on li "Нові 2" at bounding box center [57, 116] width 114 height 13
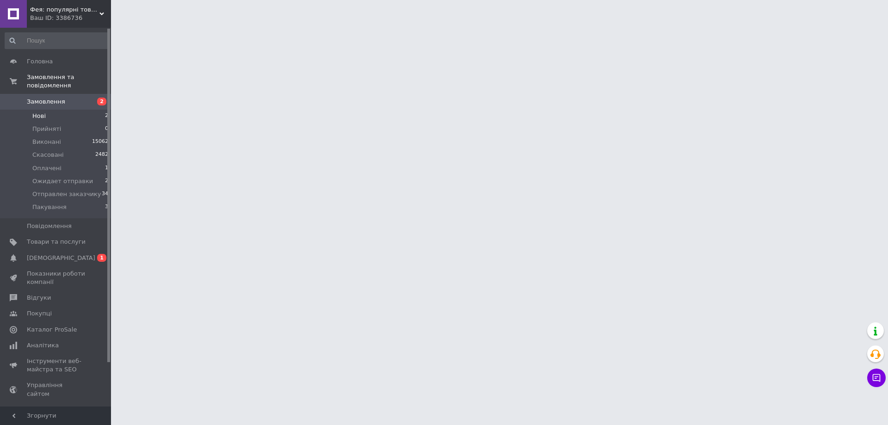
click at [36, 112] on span "Нові" at bounding box center [38, 116] width 13 height 8
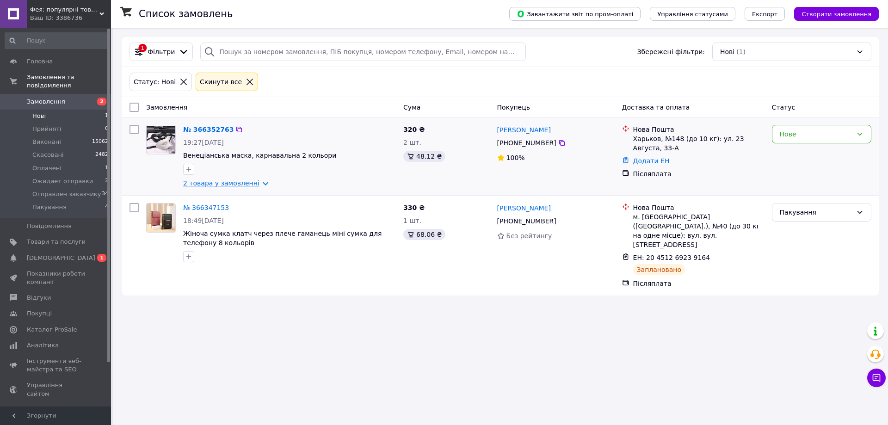
click at [258, 181] on link "2 товара у замовленні" at bounding box center [221, 182] width 76 height 7
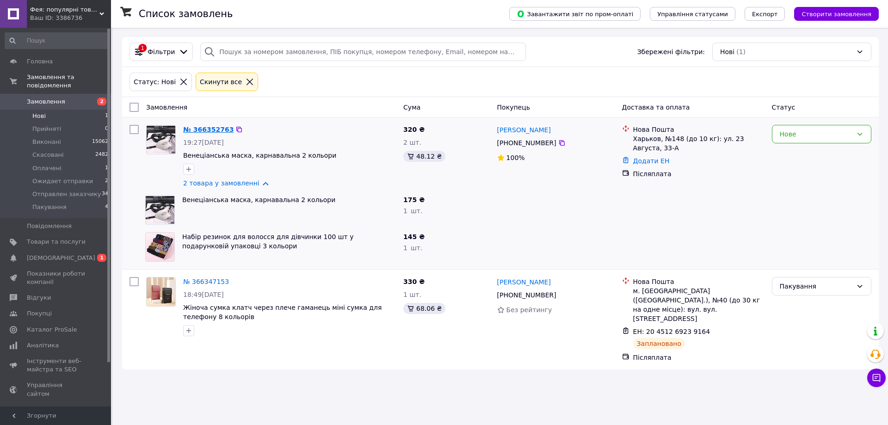
click at [204, 129] on link "№ 366352763" at bounding box center [208, 129] width 50 height 7
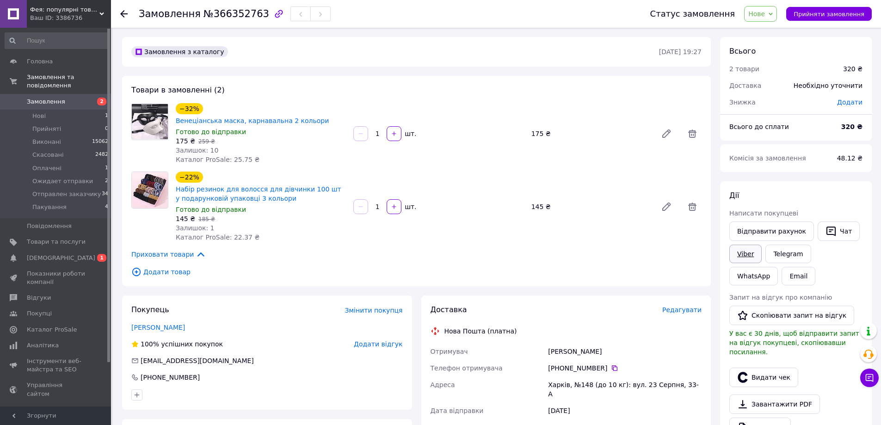
click at [745, 254] on link "Viber" at bounding box center [746, 254] width 32 height 19
drag, startPoint x: 201, startPoint y: 105, endPoint x: 340, endPoint y: 115, distance: 139.6
click at [340, 115] on div "−32% Венеціанська маска, карнавальна 2 кольори" at bounding box center [261, 114] width 172 height 24
copy link "Венеціанська маска, карнавальна 2 кольори"
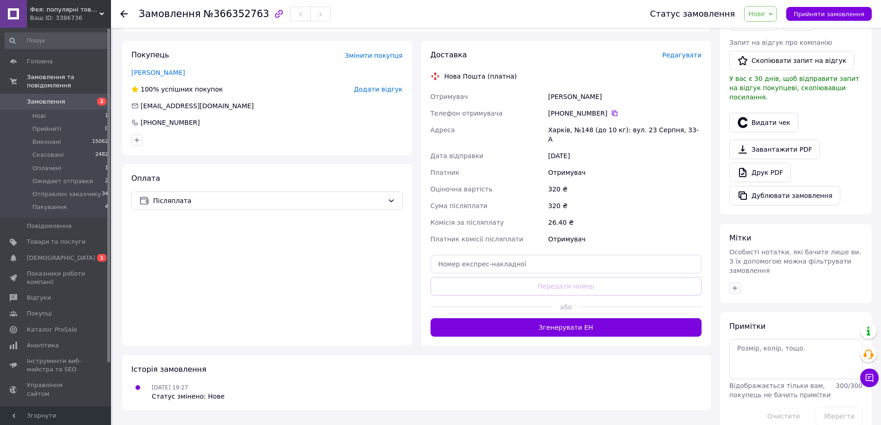
scroll to position [255, 0]
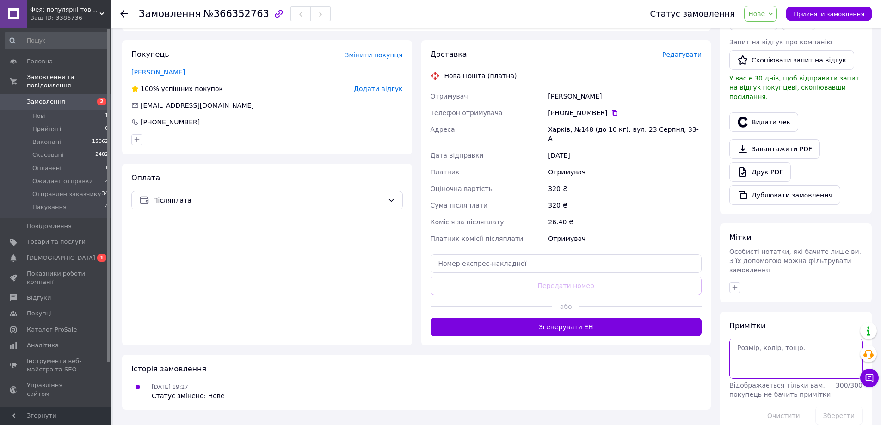
click at [750, 339] on textarea at bounding box center [796, 359] width 133 height 40
type textarea "маска біла"
click at [844, 407] on button "Зберегти" at bounding box center [839, 416] width 47 height 19
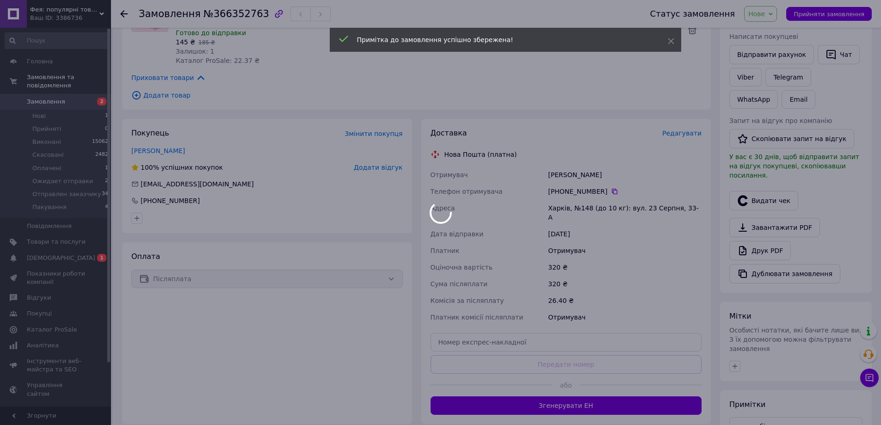
scroll to position [70, 0]
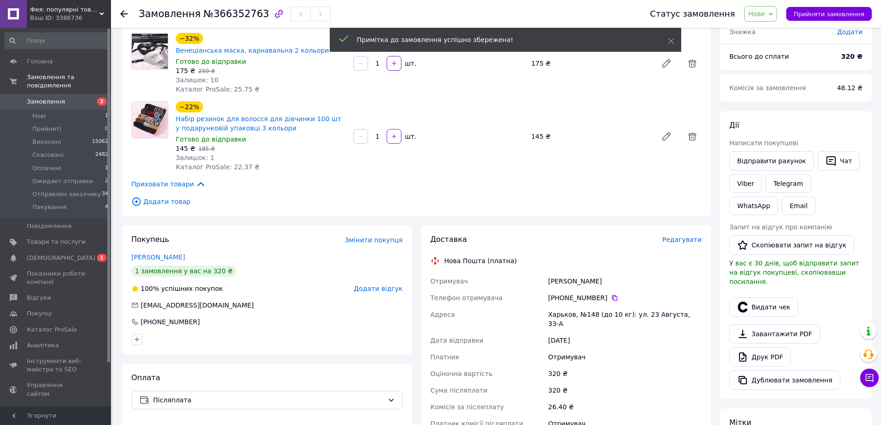
click at [761, 10] on span "Нове" at bounding box center [757, 13] width 17 height 7
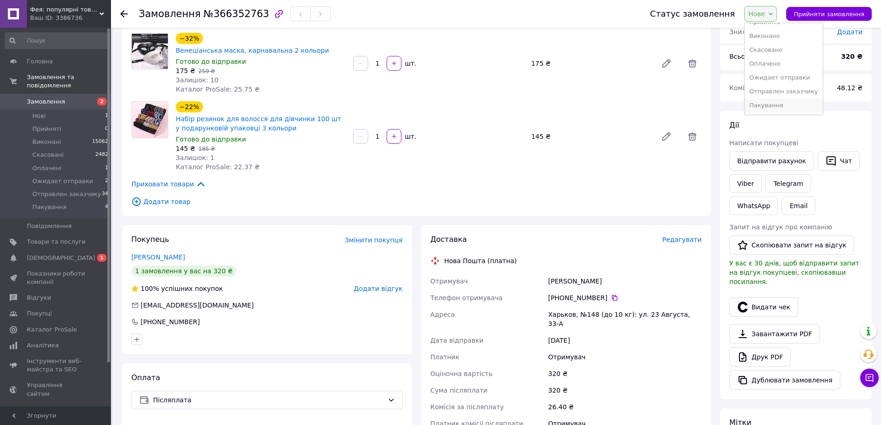
click at [778, 108] on li "Пакування" at bounding box center [784, 106] width 78 height 14
click at [675, 127] on link at bounding box center [666, 136] width 19 height 19
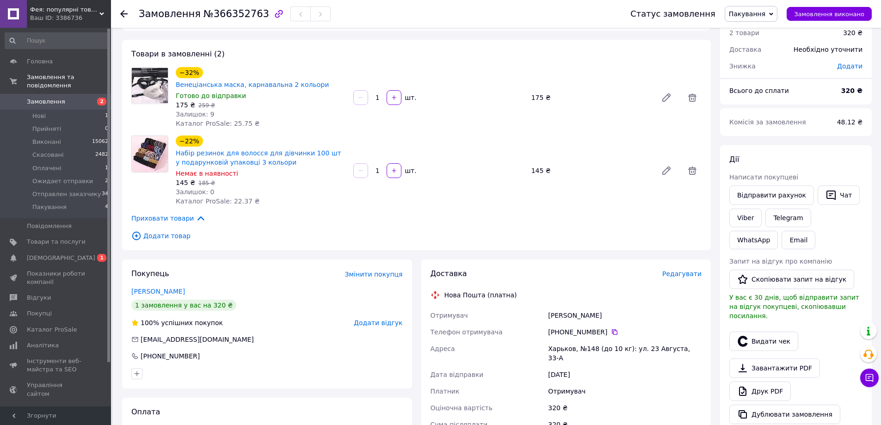
scroll to position [9, 0]
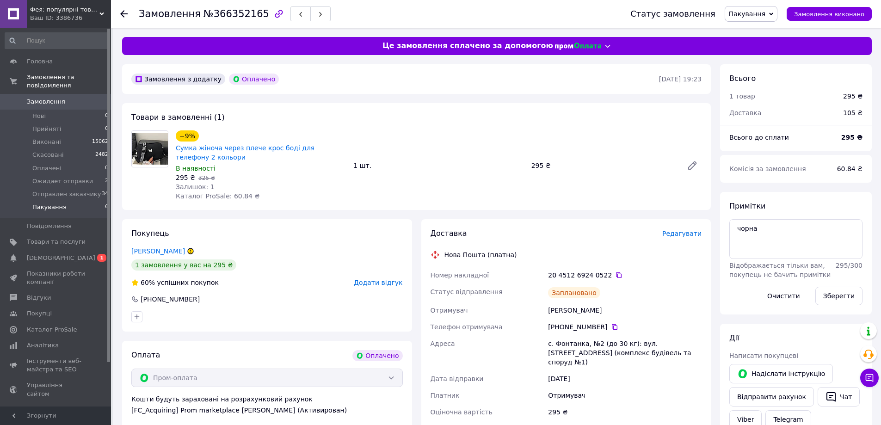
click at [43, 203] on span "Пакування" at bounding box center [49, 207] width 34 height 8
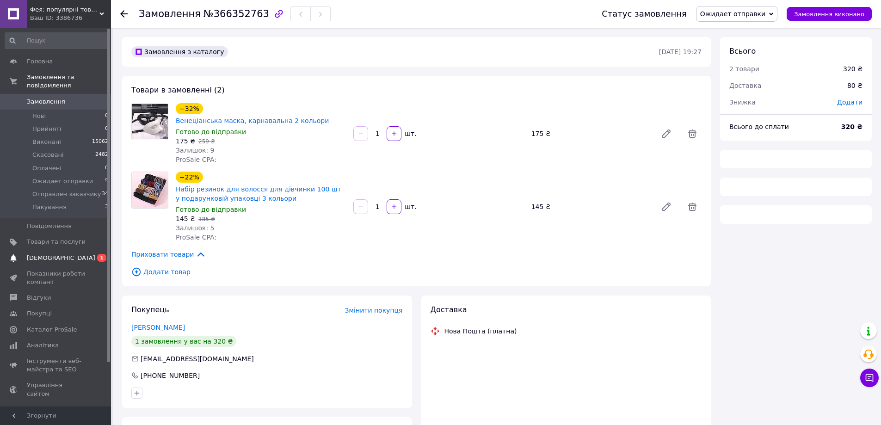
scroll to position [124, 0]
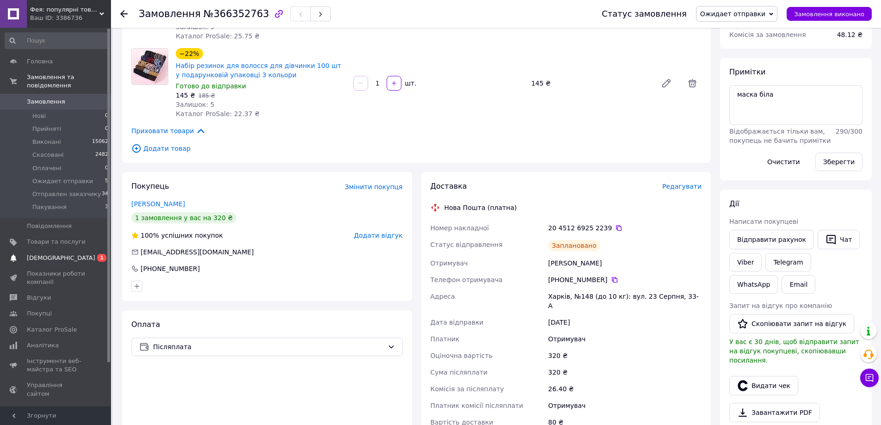
click at [53, 250] on link "Сповіщення 0 1" at bounding box center [57, 258] width 114 height 16
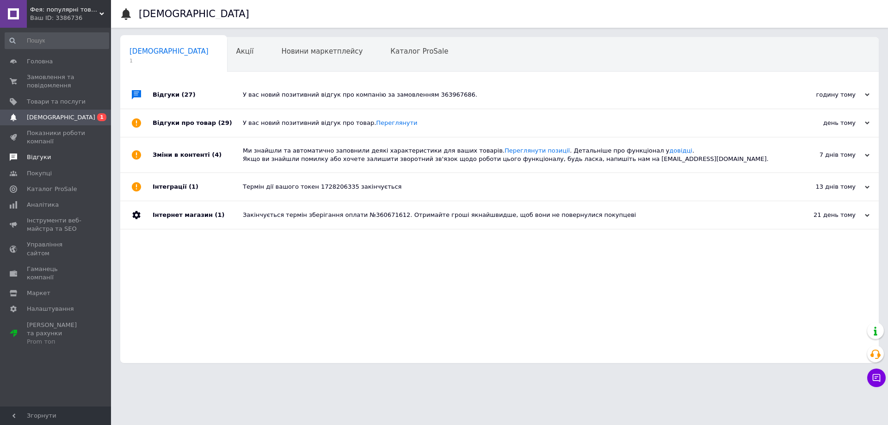
click at [31, 157] on span "Відгуки" at bounding box center [39, 157] width 24 height 8
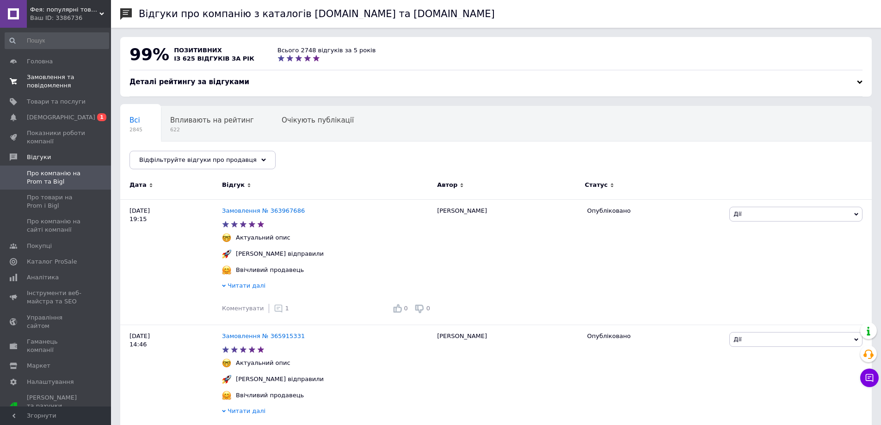
click at [42, 74] on span "Замовлення та повідомлення" at bounding box center [56, 81] width 59 height 17
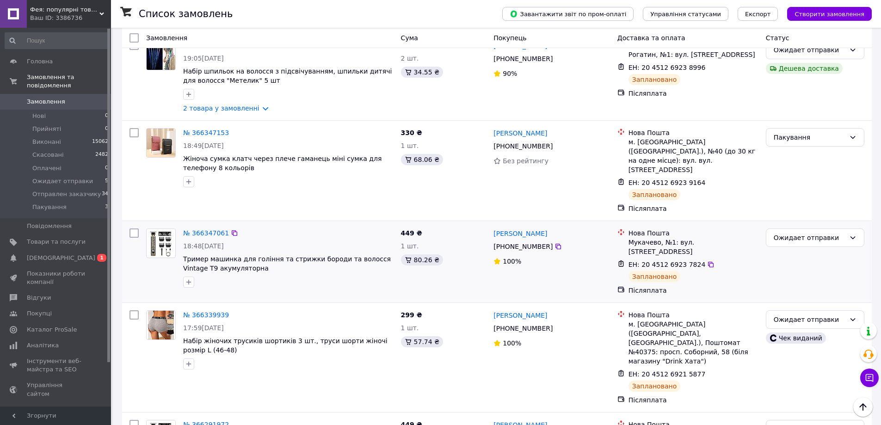
scroll to position [185, 0]
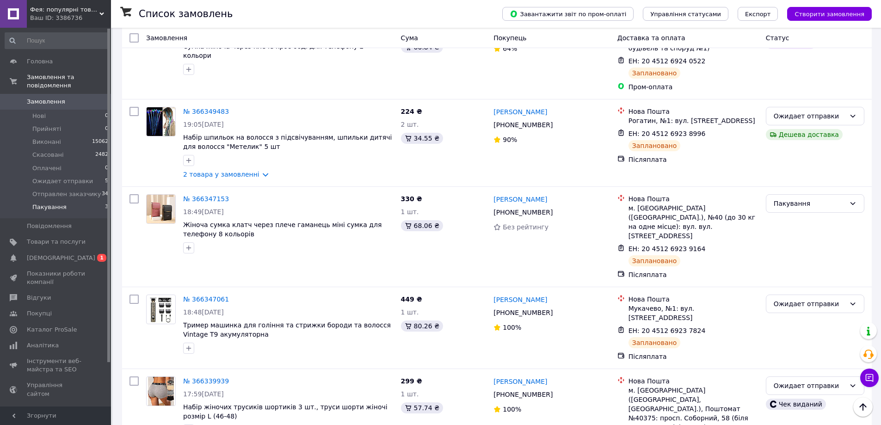
click at [47, 201] on li "Пакування 3" at bounding box center [57, 210] width 114 height 18
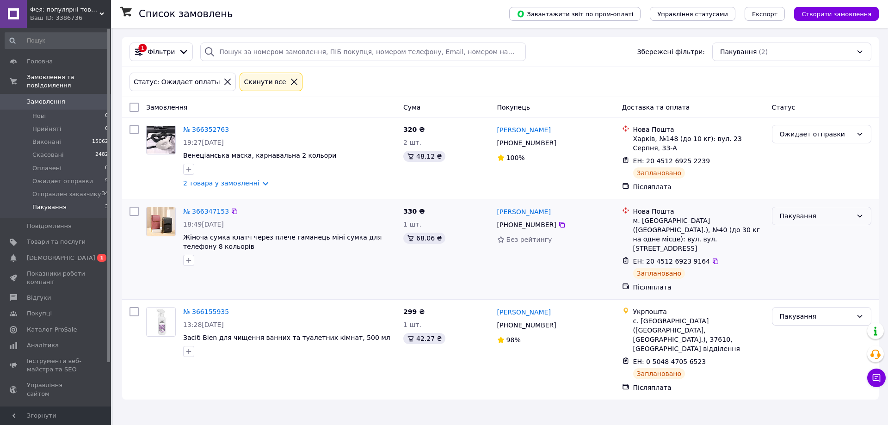
click at [815, 215] on div "Пакування" at bounding box center [816, 216] width 73 height 10
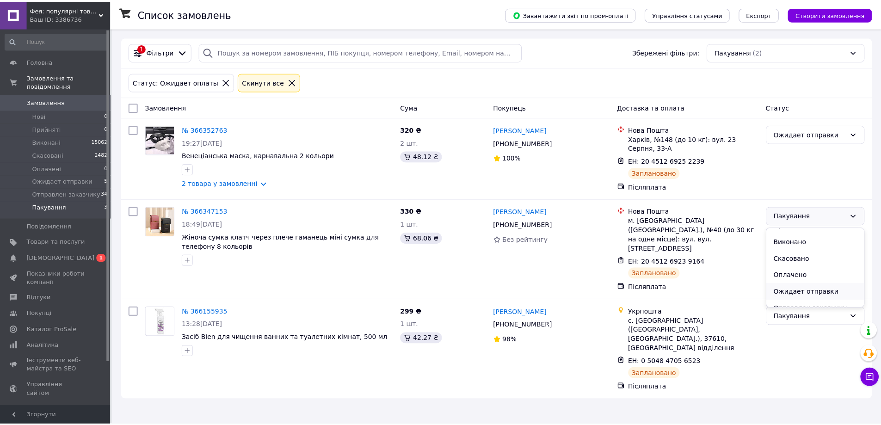
scroll to position [20, 0]
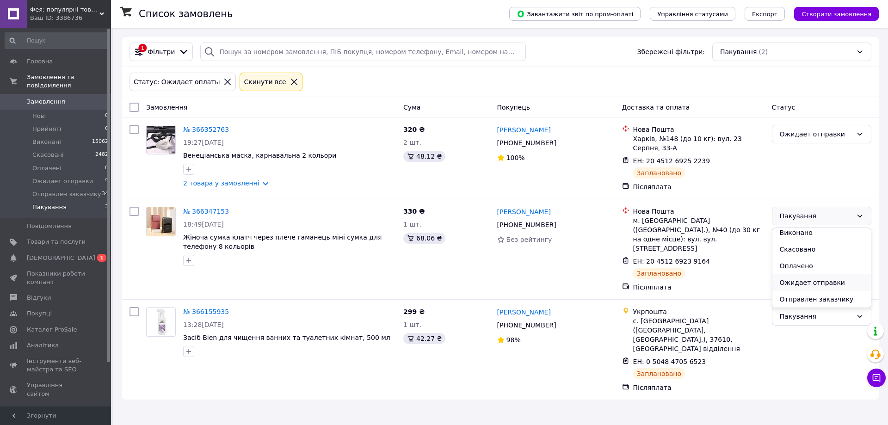
click at [818, 282] on li "Ожидает отправки" at bounding box center [822, 282] width 99 height 17
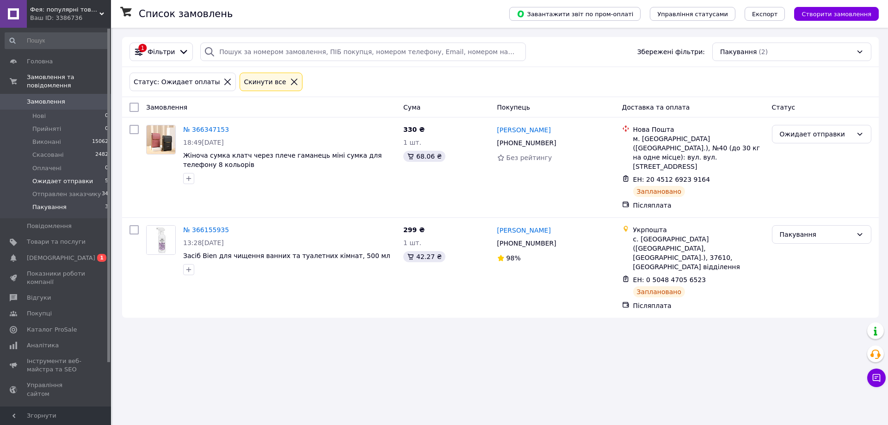
click at [57, 177] on span "Ожидает отправки" at bounding box center [62, 181] width 61 height 8
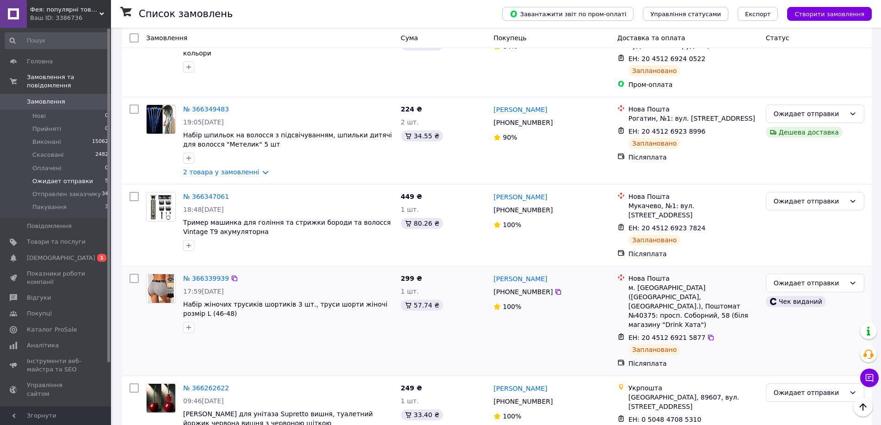
scroll to position [235, 0]
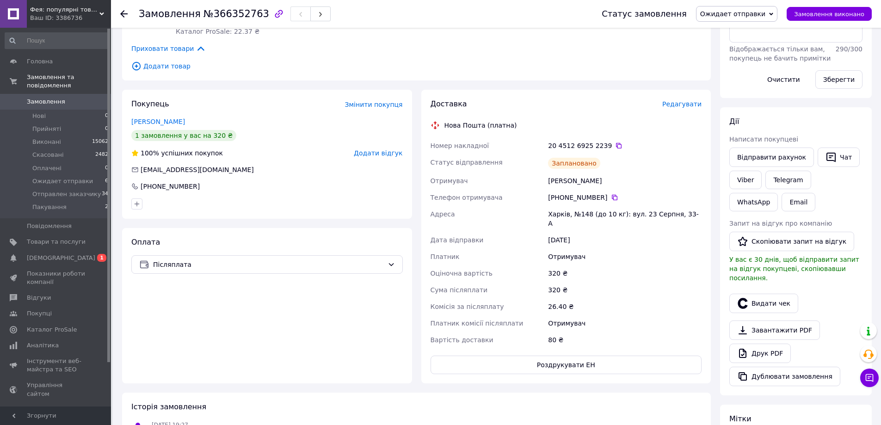
scroll to position [185, 0]
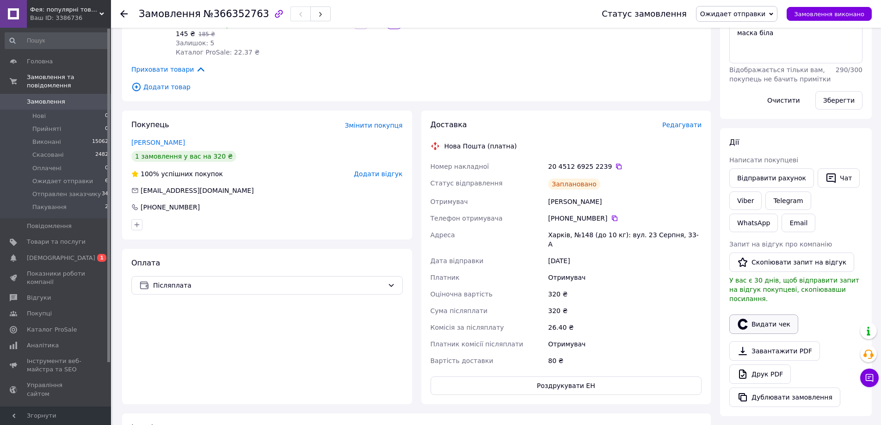
click at [760, 315] on button "Видати чек" at bounding box center [764, 324] width 69 height 19
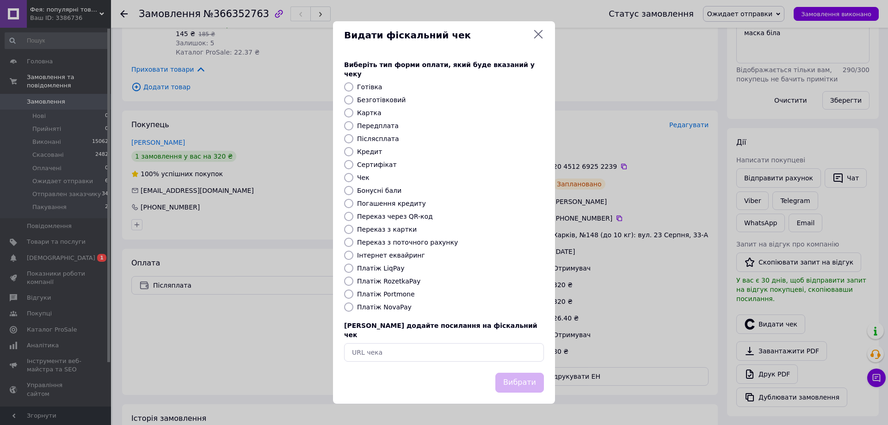
click at [350, 308] on input "Платіж NovaPay" at bounding box center [348, 307] width 9 height 9
radio input "true"
click at [517, 375] on button "Вибрати" at bounding box center [519, 383] width 49 height 20
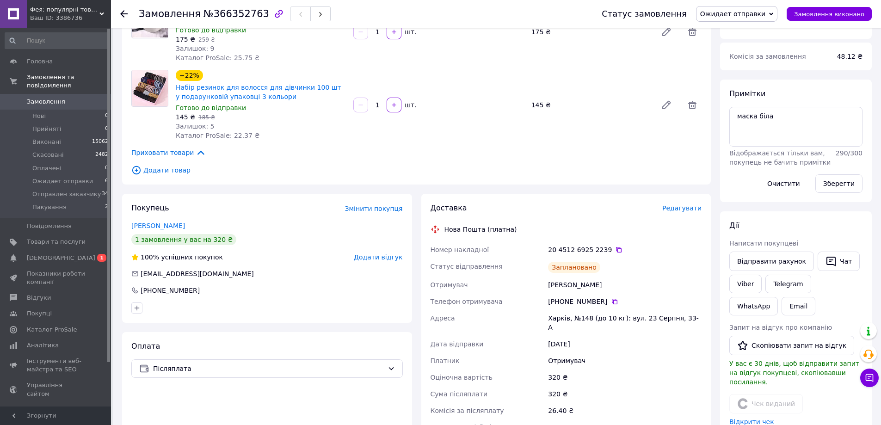
scroll to position [62, 0]
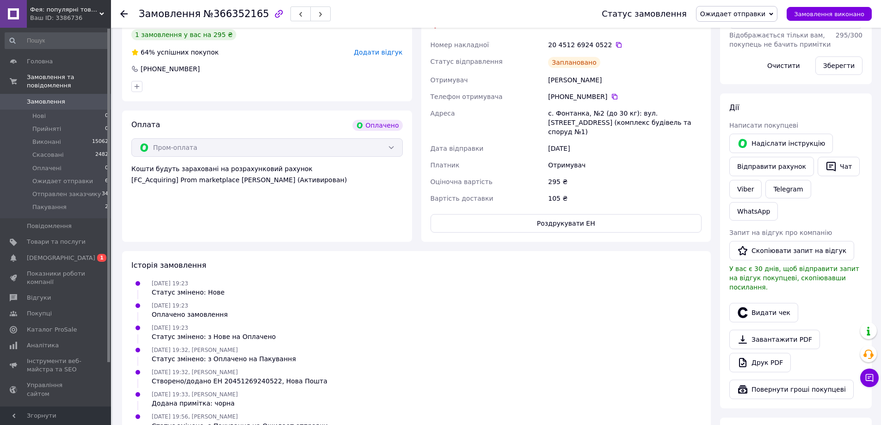
scroll to position [247, 0]
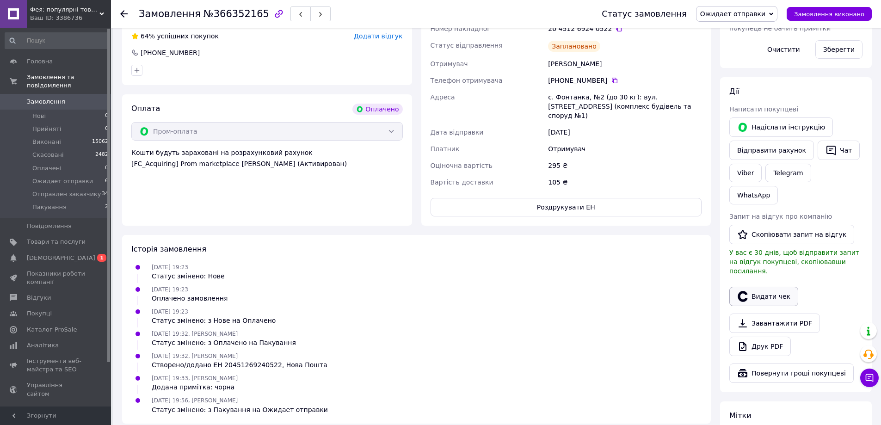
click at [763, 287] on button "Видати чек" at bounding box center [764, 296] width 69 height 19
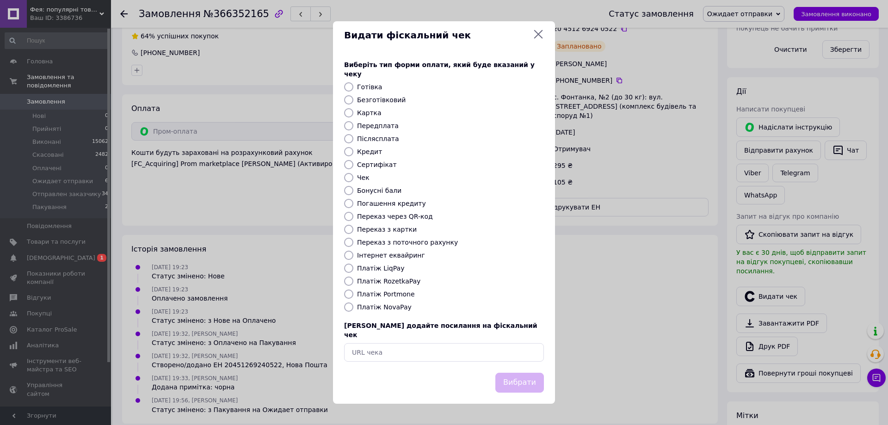
click at [347, 281] on input "Платіж RozetkaPay" at bounding box center [348, 281] width 9 height 9
radio input "true"
click at [525, 373] on button "Вибрати" at bounding box center [519, 383] width 49 height 20
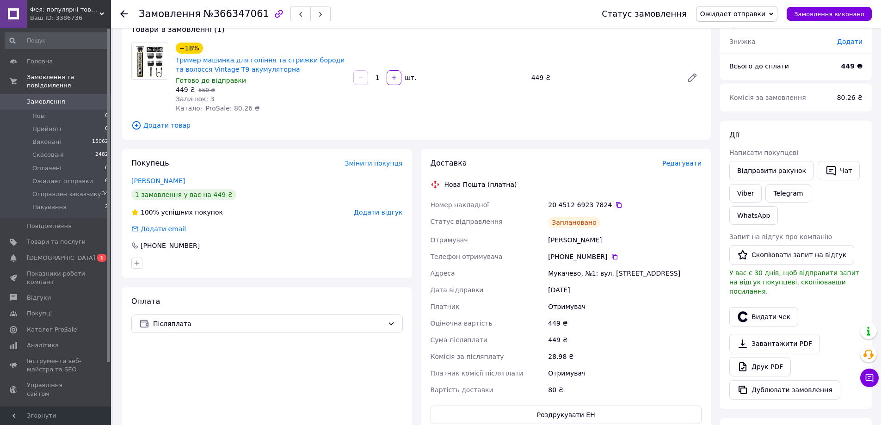
scroll to position [124, 0]
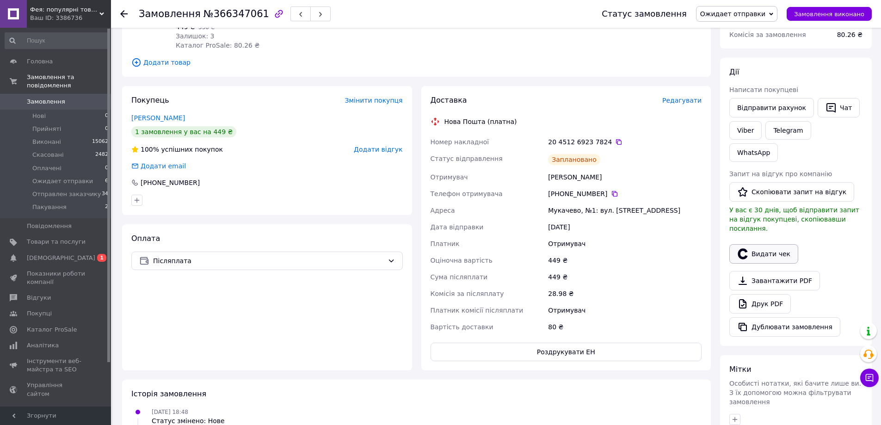
click at [761, 244] on button "Видати чек" at bounding box center [764, 253] width 69 height 19
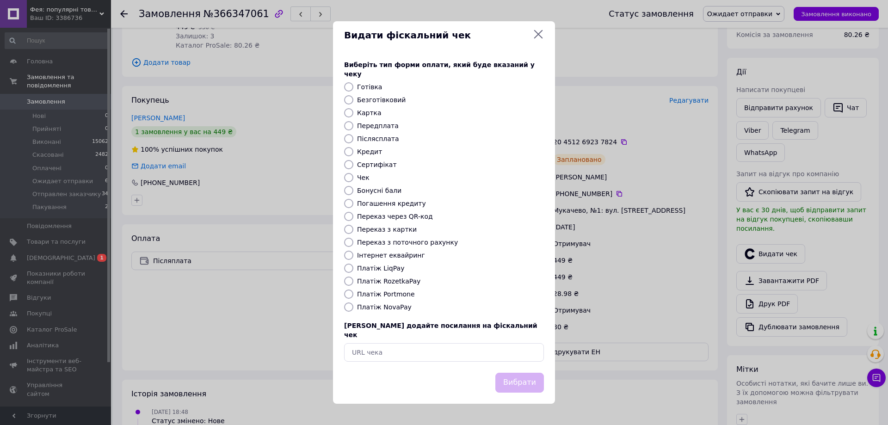
click at [350, 305] on input "Платіж NovaPay" at bounding box center [348, 307] width 9 height 9
radio input "true"
click at [525, 375] on button "Вибрати" at bounding box center [519, 383] width 49 height 20
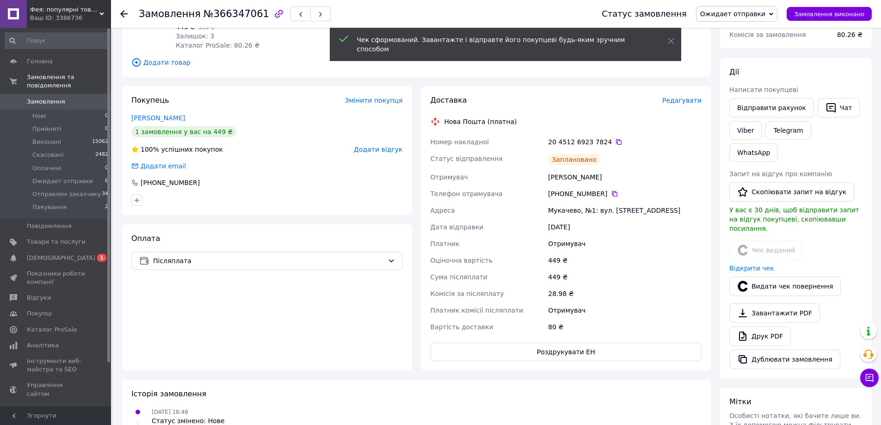
scroll to position [0, 0]
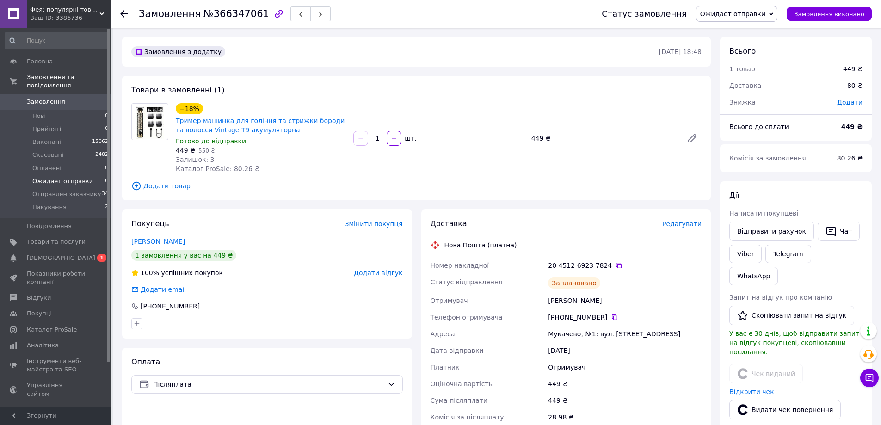
click at [68, 177] on span "Ожидает отправки" at bounding box center [62, 181] width 61 height 8
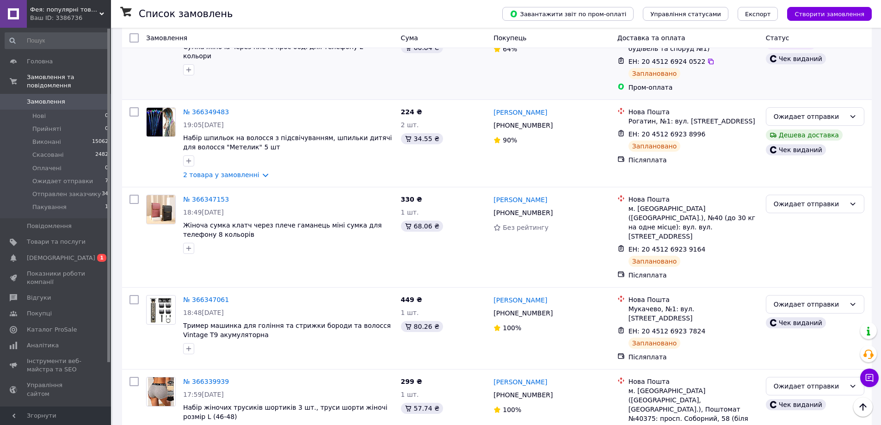
scroll to position [185, 0]
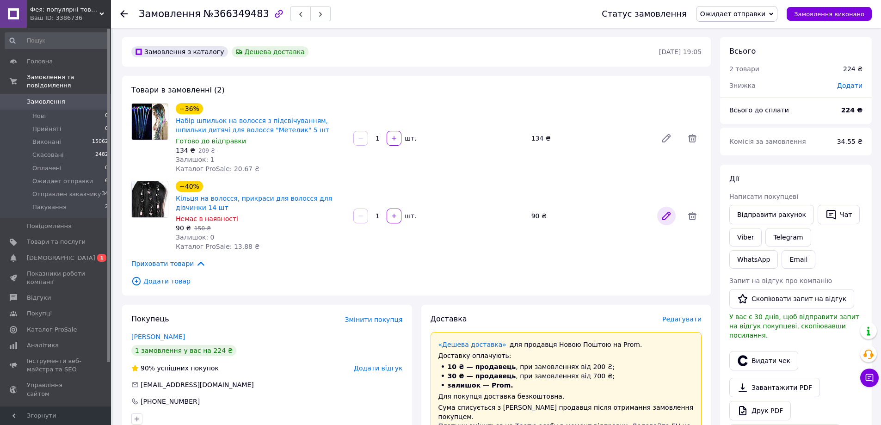
click at [666, 214] on icon at bounding box center [666, 215] width 11 height 11
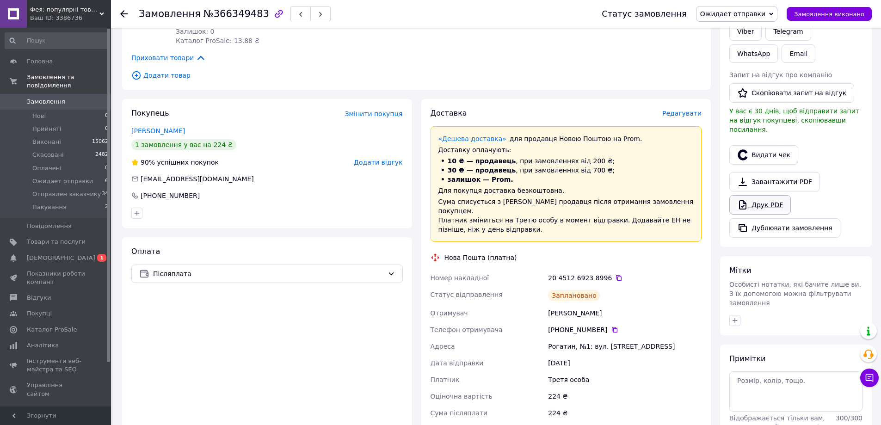
scroll to position [185, 0]
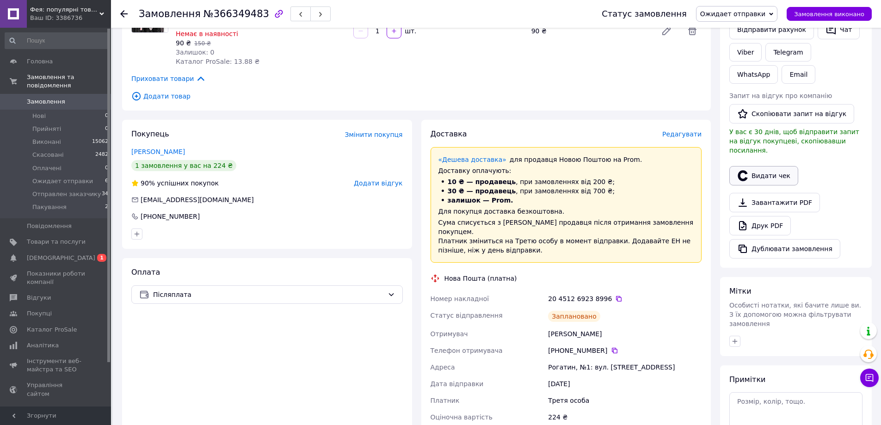
click at [776, 169] on button "Видати чек" at bounding box center [764, 175] width 69 height 19
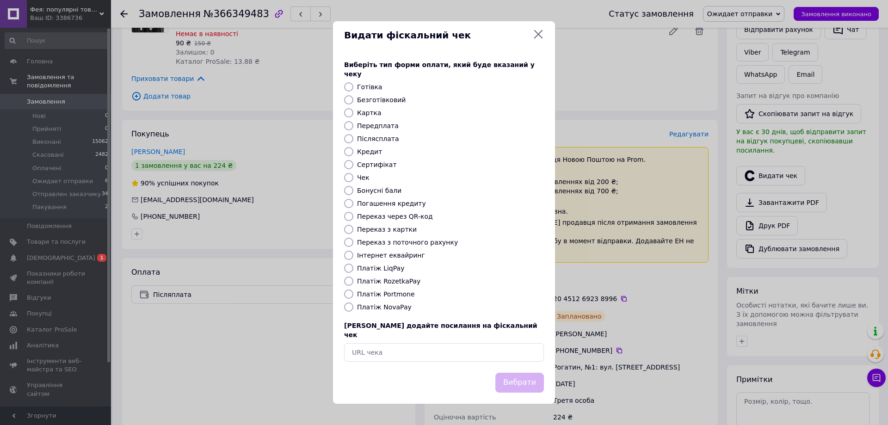
click at [352, 308] on input "Платіж NovaPay" at bounding box center [348, 307] width 9 height 9
radio input "true"
click at [522, 373] on button "Вибрати" at bounding box center [519, 383] width 49 height 20
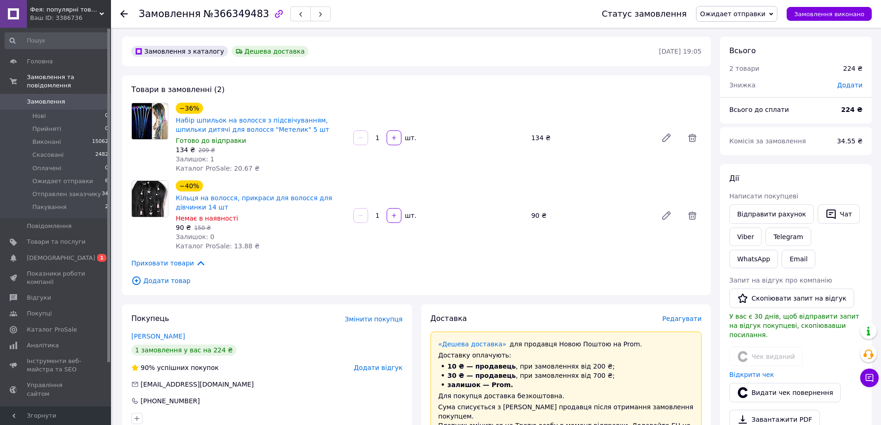
scroll to position [0, 0]
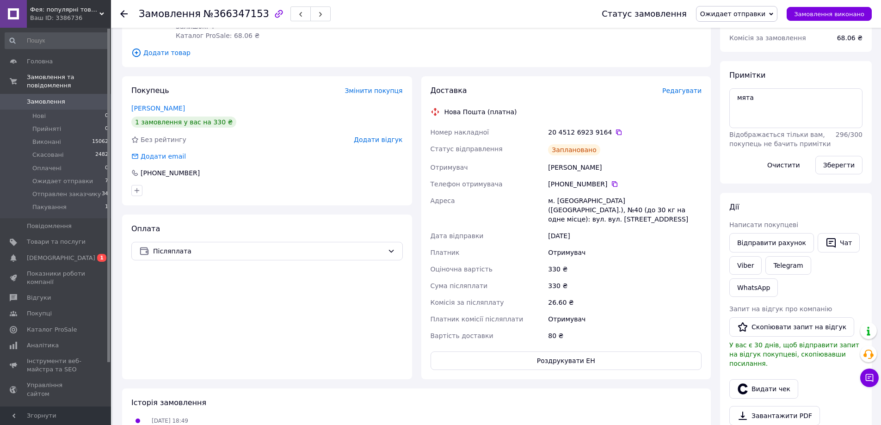
scroll to position [124, 0]
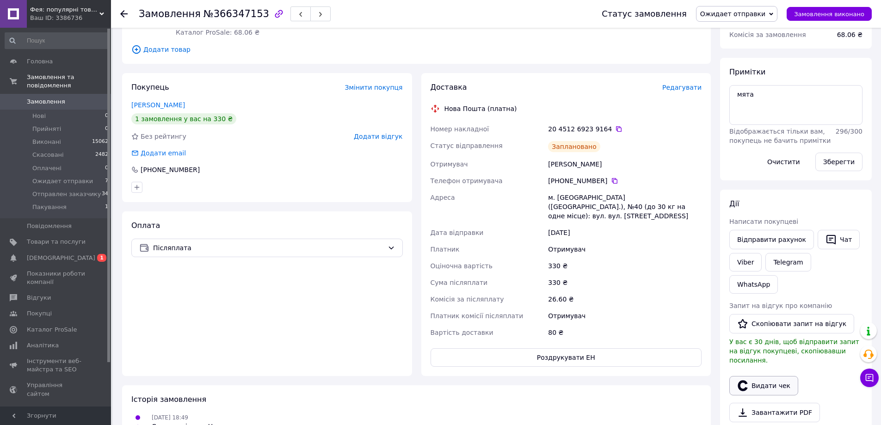
click at [763, 376] on button "Видати чек" at bounding box center [764, 385] width 69 height 19
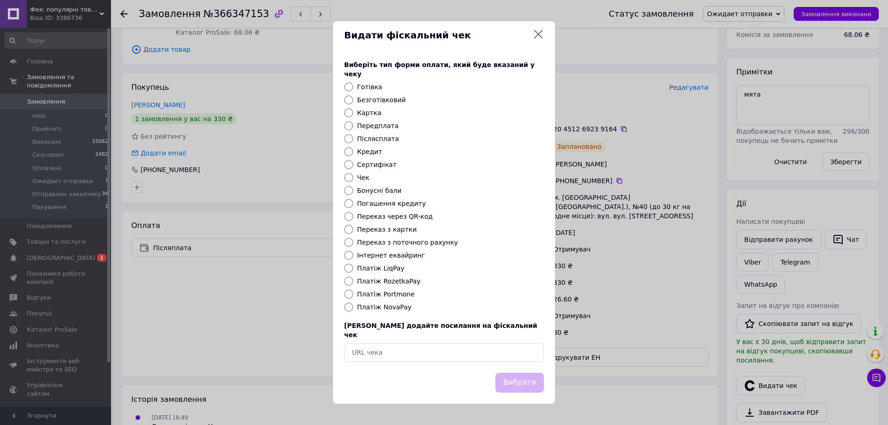
click at [346, 311] on input "Платіж NovaPay" at bounding box center [348, 307] width 9 height 9
radio input "true"
click at [524, 375] on button "Вибрати" at bounding box center [519, 383] width 49 height 20
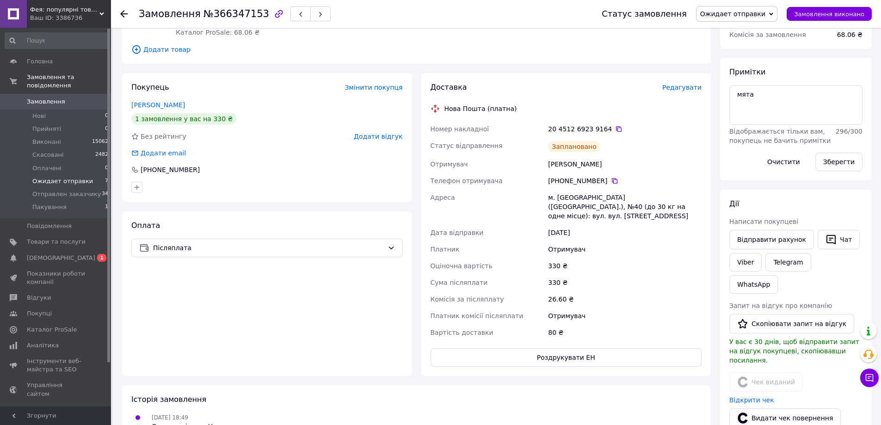
click at [68, 177] on span "Ожидает отправки" at bounding box center [62, 181] width 61 height 8
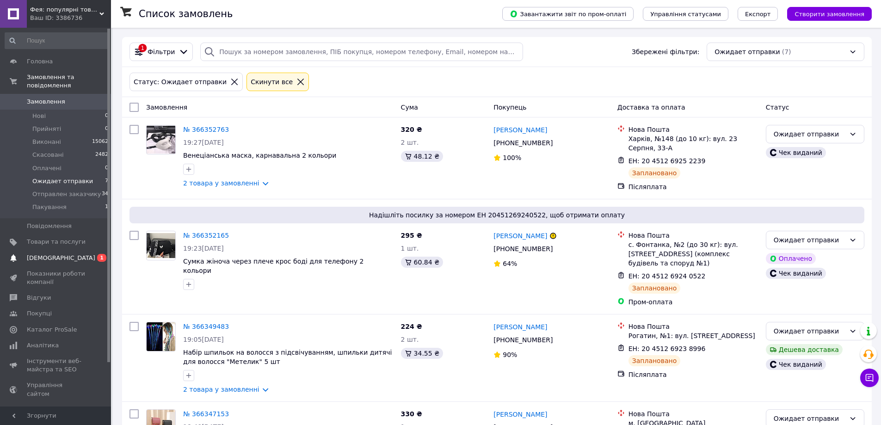
click at [46, 254] on span "[DEMOGRAPHIC_DATA]" at bounding box center [61, 258] width 68 height 8
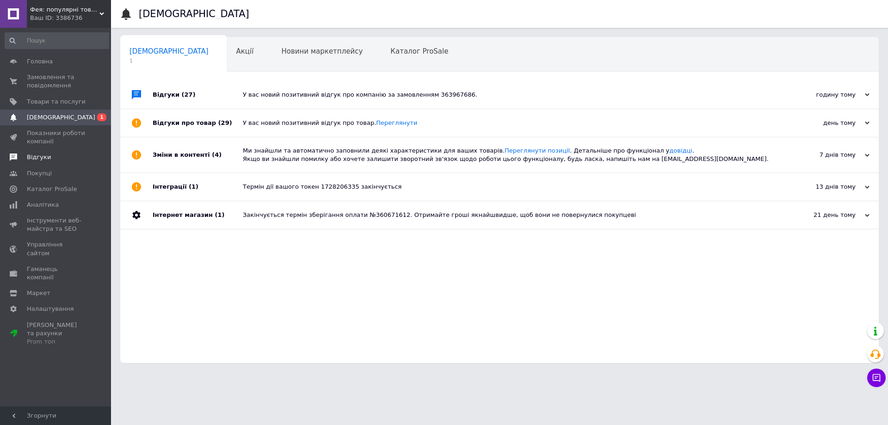
click at [33, 155] on span "Відгуки" at bounding box center [39, 157] width 24 height 8
